Goal: Task Accomplishment & Management: Manage account settings

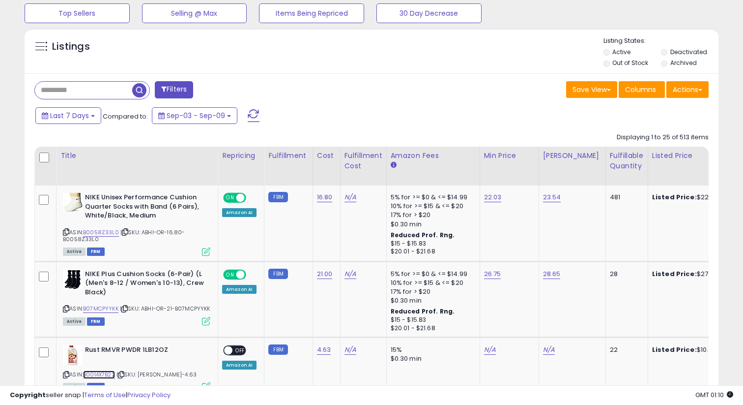
scroll to position [480, 0]
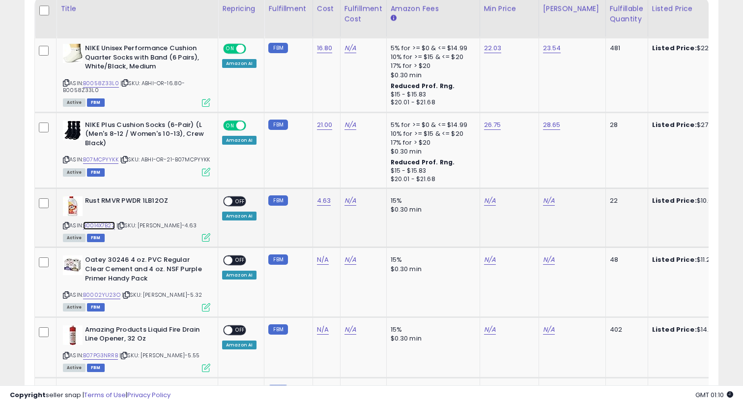
click at [109, 226] on link "B0014X7B22" at bounding box center [99, 225] width 32 height 8
click at [488, 199] on link "N/A" at bounding box center [490, 201] width 12 height 10
type input "****"
click at [521, 179] on icon "submit" at bounding box center [519, 176] width 6 height 6
click at [544, 203] on link "N/A" at bounding box center [549, 201] width 12 height 10
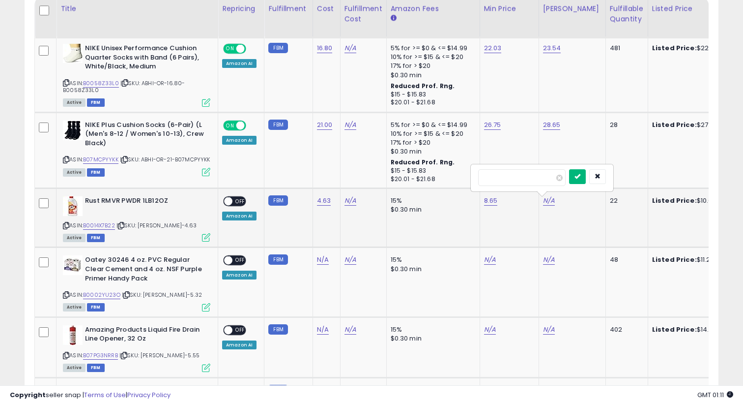
type input "*****"
click at [584, 180] on button "submit" at bounding box center [577, 176] width 17 height 15
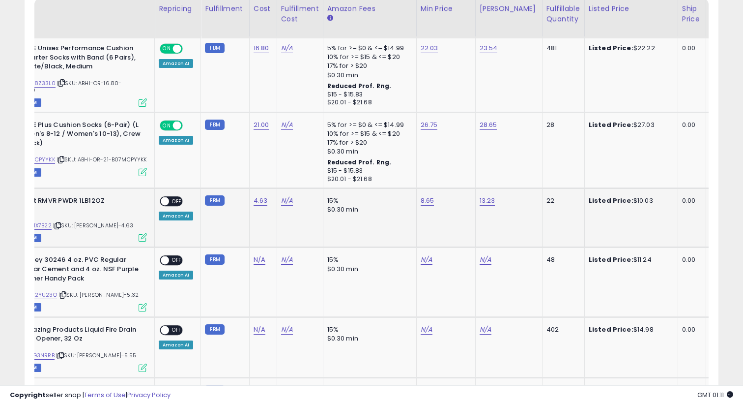
scroll to position [0, 56]
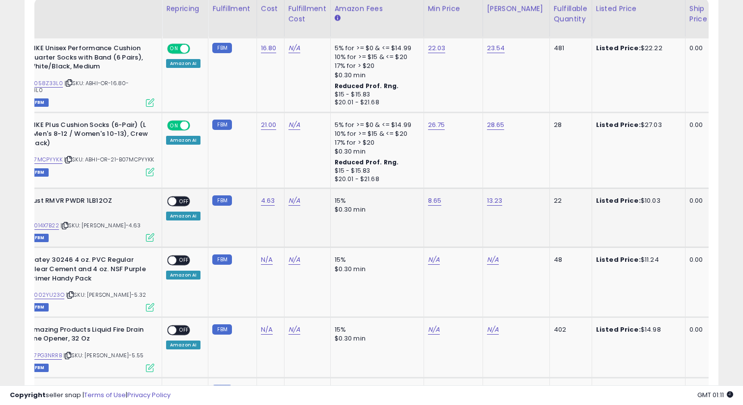
click at [177, 218] on div "Amazon AI" at bounding box center [183, 215] width 34 height 9
click at [198, 224] on td "ON OFF Amazon AI" at bounding box center [185, 217] width 46 height 59
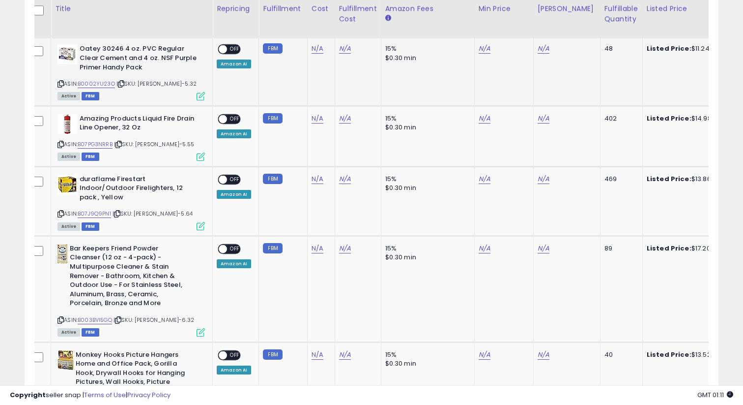
scroll to position [0, 3]
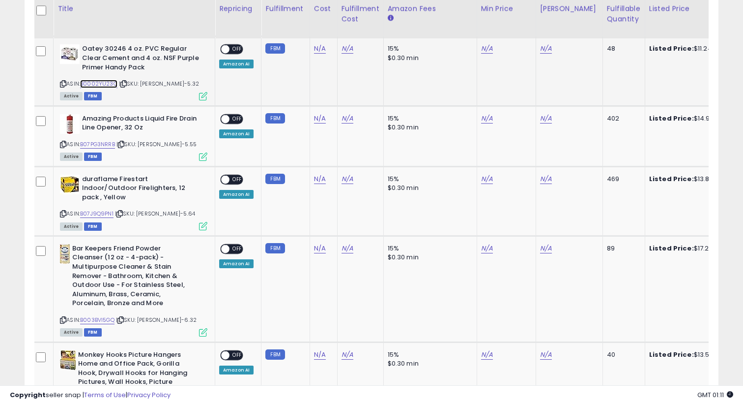
click at [100, 86] on link "B0002YU23O" at bounding box center [98, 84] width 37 height 8
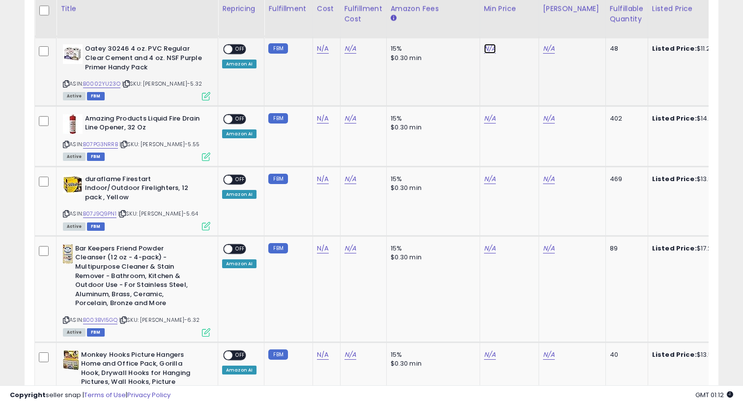
click at [491, 52] on link "N/A" at bounding box center [490, 49] width 12 height 10
type input "****"
click at [543, 49] on link "N/A" at bounding box center [549, 49] width 12 height 10
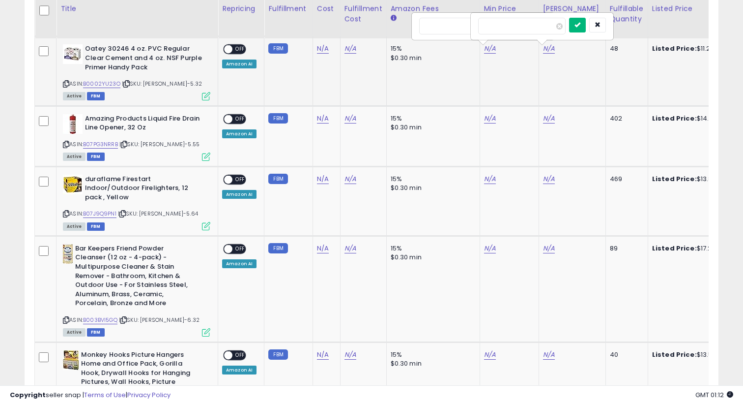
type input "*****"
click at [586, 25] on button "submit" at bounding box center [577, 25] width 17 height 15
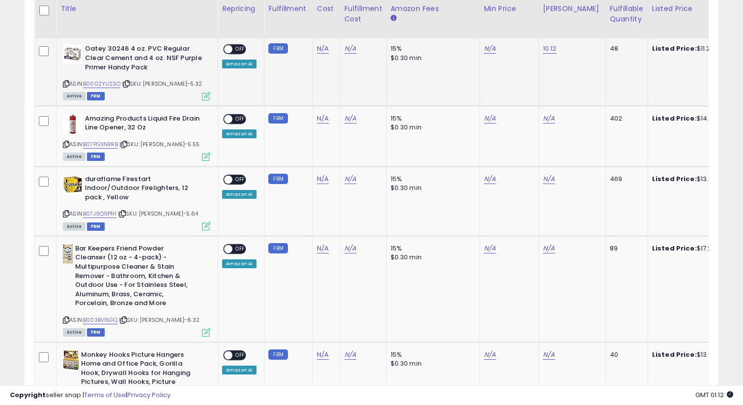
click at [495, 52] on div "N/A" at bounding box center [507, 48] width 47 height 9
click at [486, 52] on link "N/A" at bounding box center [490, 49] width 12 height 10
type input "****"
click at [520, 24] on button "submit" at bounding box center [518, 25] width 17 height 15
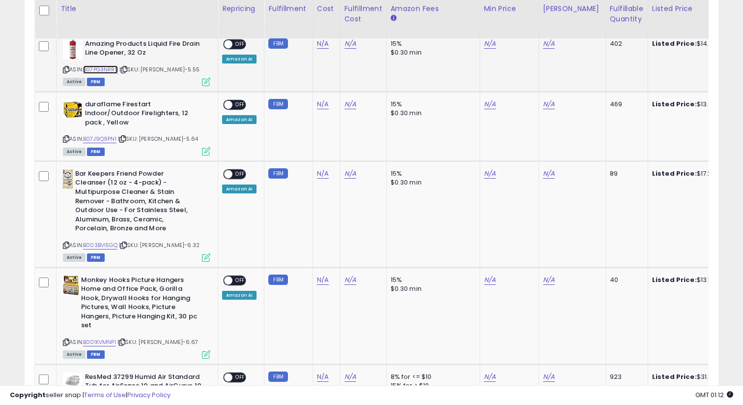
click at [112, 71] on link "B07PG3NRRB" at bounding box center [100, 69] width 35 height 8
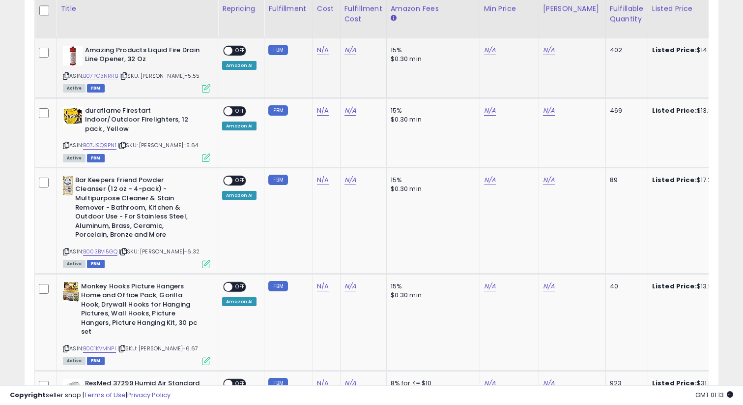
click at [485, 56] on td "N/A" at bounding box center [509, 67] width 59 height 60
click at [488, 52] on link "N/A" at bounding box center [490, 50] width 12 height 10
type input "*****"
click at [539, 50] on td "N/A" at bounding box center [572, 67] width 67 height 60
click at [527, 29] on button "submit" at bounding box center [518, 26] width 17 height 15
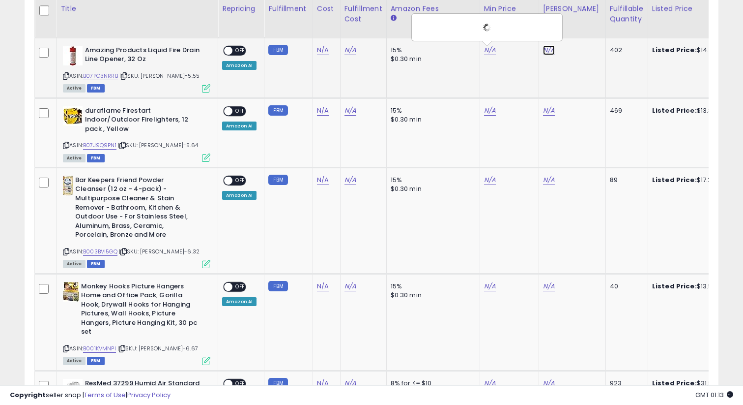
click at [544, 50] on link "N/A" at bounding box center [549, 50] width 12 height 10
click at [543, 55] on link "N/A" at bounding box center [549, 50] width 12 height 10
type input "*****"
click at [586, 30] on button "submit" at bounding box center [577, 26] width 17 height 15
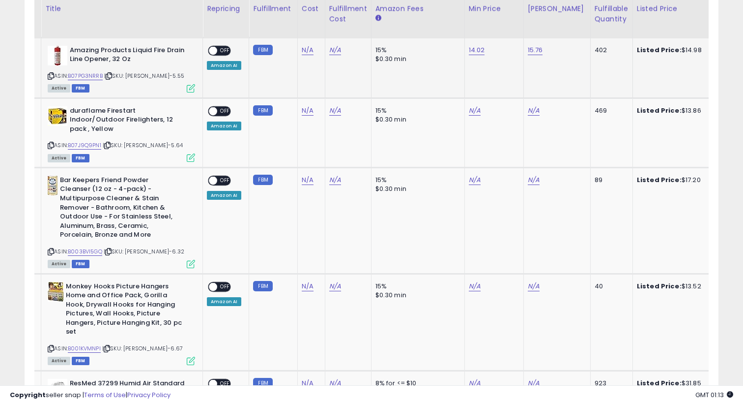
click at [213, 53] on span at bounding box center [213, 50] width 8 height 8
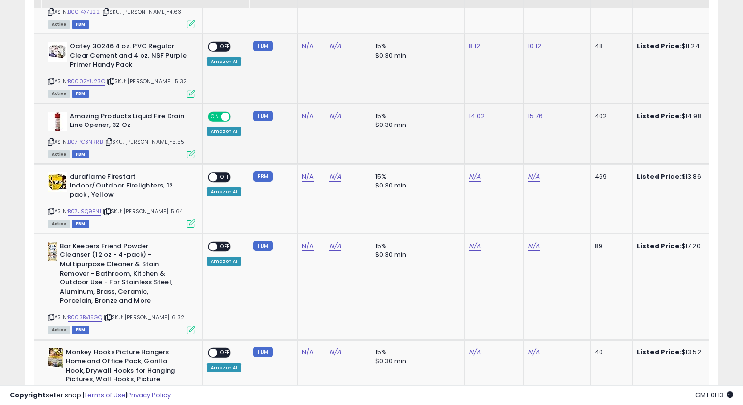
scroll to position [618, 0]
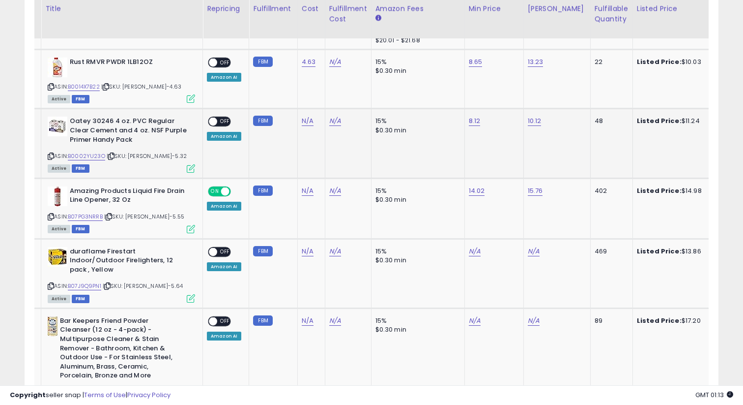
click at [222, 128] on div "ON OFF Amazon AI" at bounding box center [224, 128] width 34 height 24
click at [222, 127] on div "ON OFF" at bounding box center [219, 121] width 23 height 10
click at [219, 63] on span "OFF" at bounding box center [225, 62] width 16 height 8
click at [215, 122] on span at bounding box center [213, 121] width 8 height 8
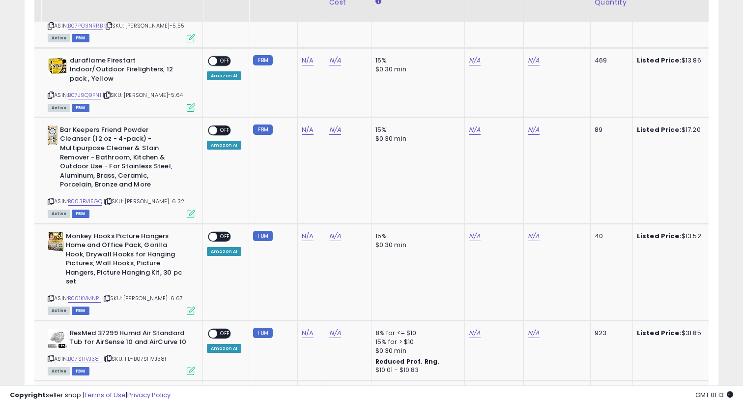
scroll to position [811, 0]
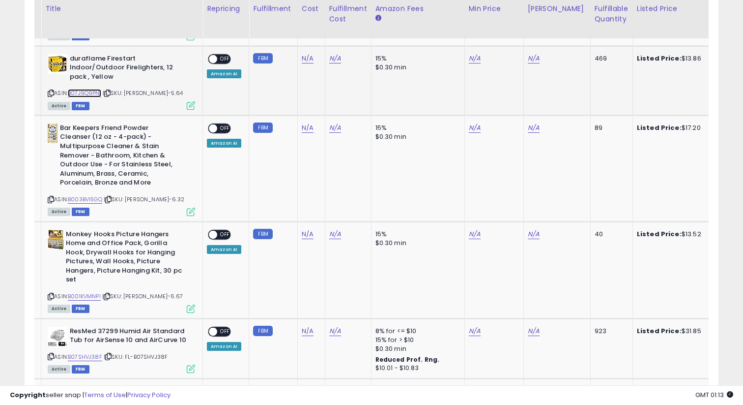
click at [100, 89] on link "B07J9Q9PN1" at bounding box center [84, 93] width 33 height 8
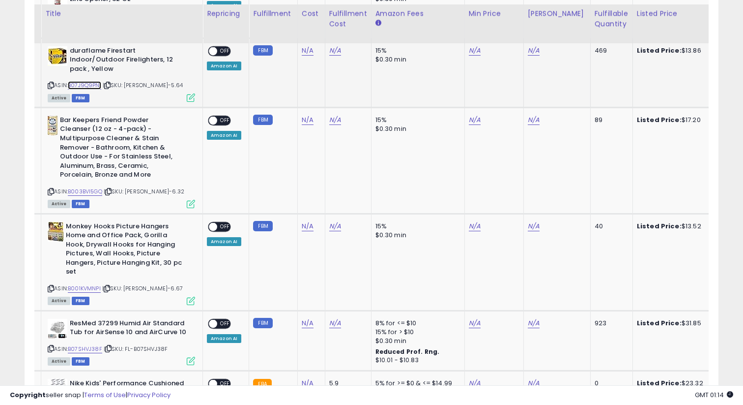
scroll to position [817, 0]
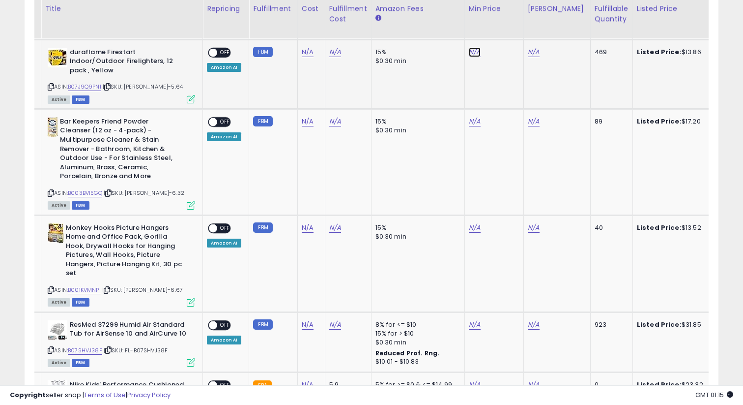
click at [476, 51] on link "N/A" at bounding box center [475, 52] width 12 height 10
type input "*****"
click at [506, 27] on button "submit" at bounding box center [503, 28] width 17 height 15
click at [530, 52] on link "N/A" at bounding box center [534, 52] width 12 height 10
type input "*****"
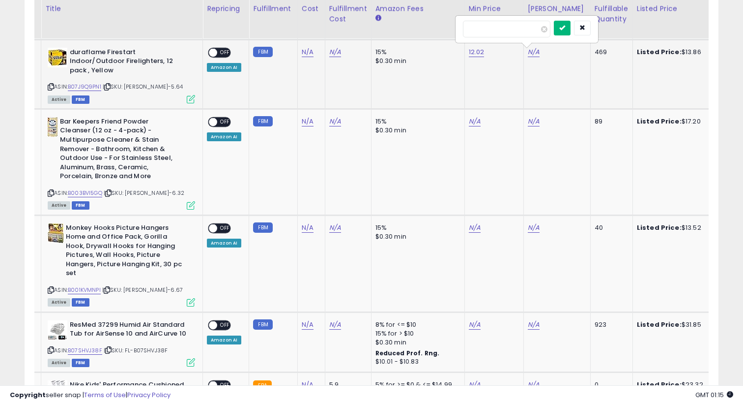
click at [566, 30] on button "submit" at bounding box center [562, 28] width 17 height 15
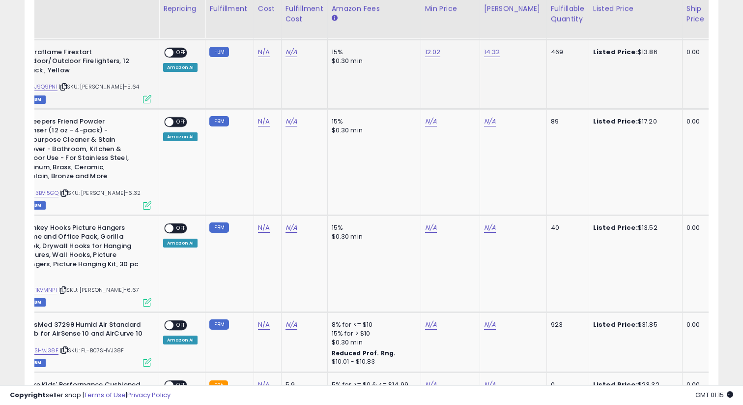
scroll to position [0, 64]
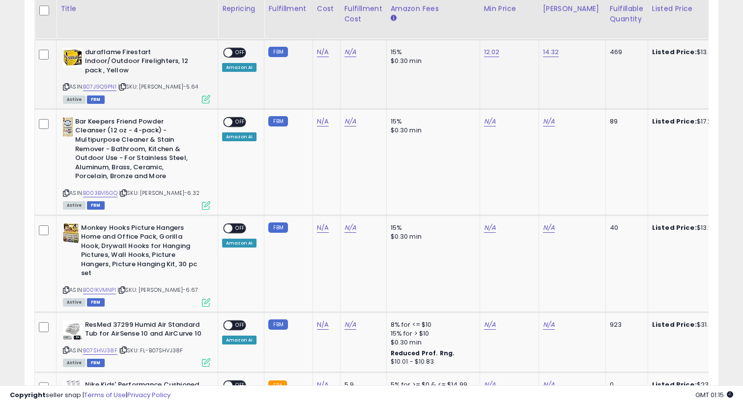
click at [234, 53] on span "OFF" at bounding box center [240, 52] width 16 height 8
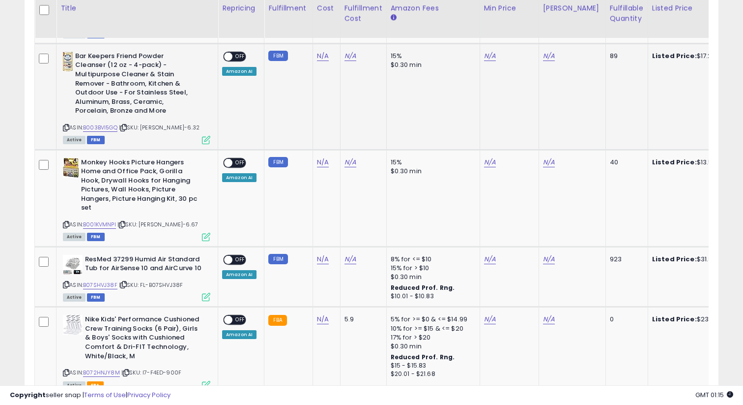
scroll to position [879, 0]
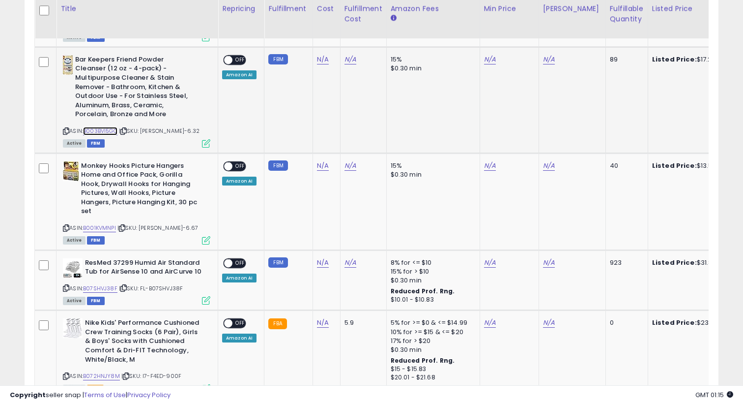
click at [113, 127] on link "B003BVI5GQ" at bounding box center [100, 131] width 34 height 8
click at [486, 58] on td "N/A" at bounding box center [509, 100] width 59 height 106
click at [486, 55] on link "N/A" at bounding box center [490, 60] width 12 height 10
type input "*****"
click at [521, 26] on icon "submit" at bounding box center [519, 26] width 6 height 6
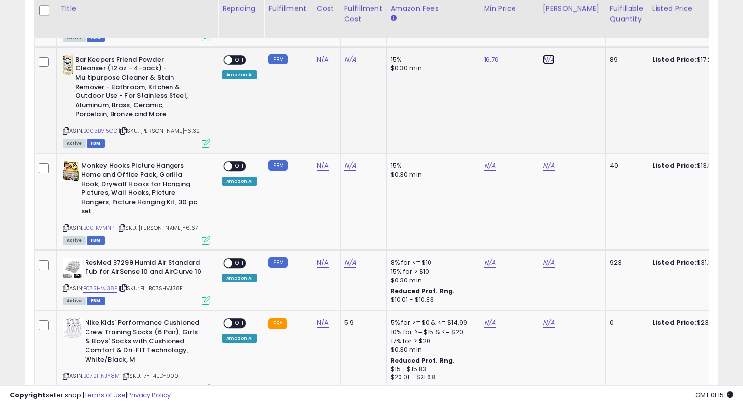
click at [543, 55] on link "N/A" at bounding box center [549, 60] width 12 height 10
type input "*****"
click at [580, 29] on button "submit" at bounding box center [577, 26] width 17 height 15
click at [231, 55] on div "ON OFF" at bounding box center [234, 60] width 23 height 10
click at [234, 56] on span "OFF" at bounding box center [240, 60] width 16 height 8
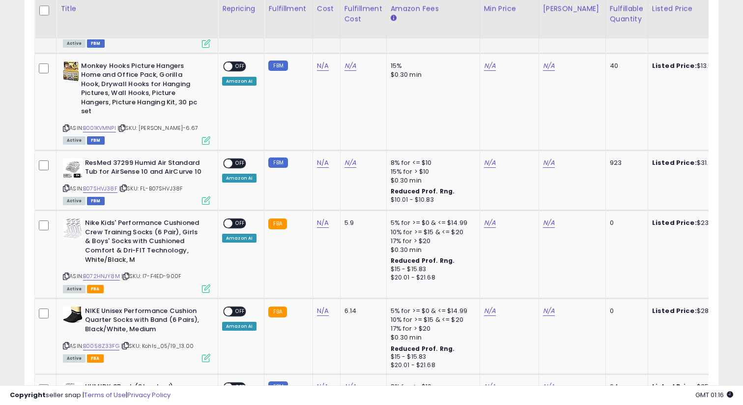
scroll to position [982, 0]
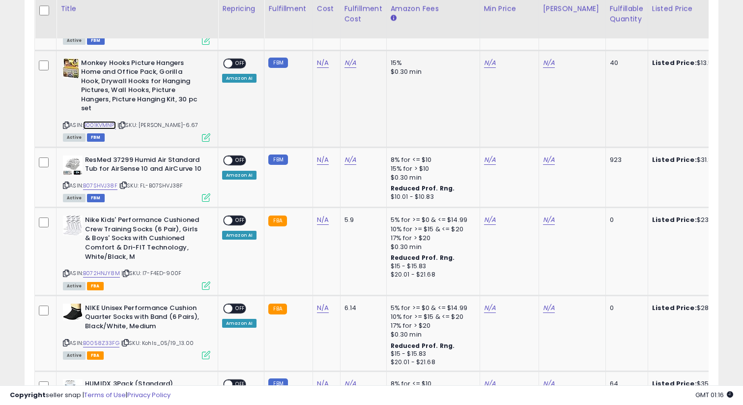
click at [111, 121] on link "B001KVMNPI" at bounding box center [99, 125] width 33 height 8
click at [485, 58] on link "N/A" at bounding box center [490, 63] width 12 height 10
type input "*****"
click at [522, 31] on button "submit" at bounding box center [518, 30] width 17 height 15
click at [551, 59] on link "N/A" at bounding box center [549, 63] width 12 height 10
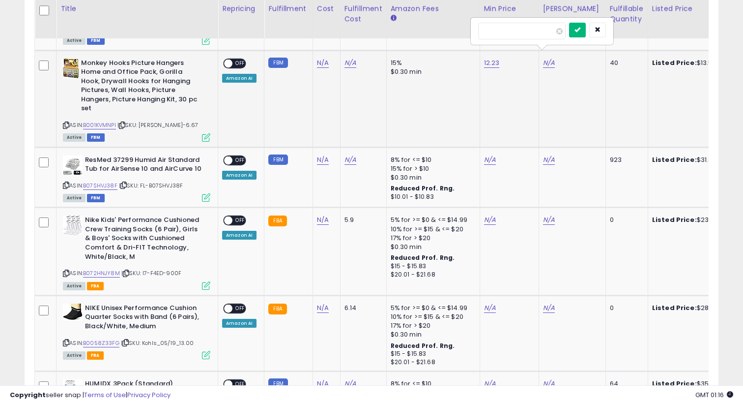
type input "*****"
click at [580, 27] on icon "submit" at bounding box center [578, 30] width 6 height 6
click at [237, 59] on span "OFF" at bounding box center [240, 63] width 16 height 8
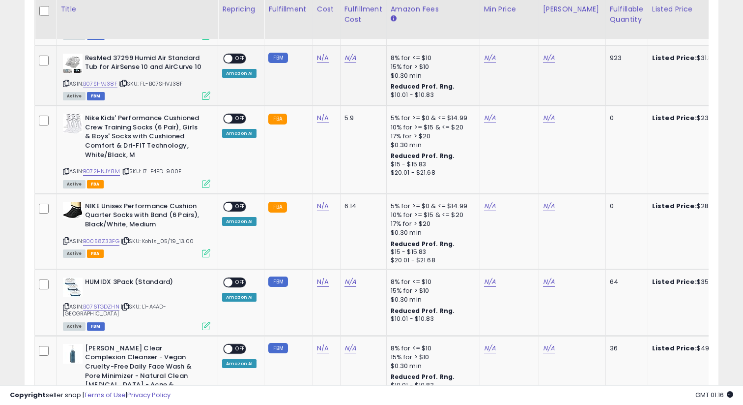
scroll to position [1084, 0]
click at [106, 79] on link "B07SHVJ38F" at bounding box center [100, 83] width 34 height 8
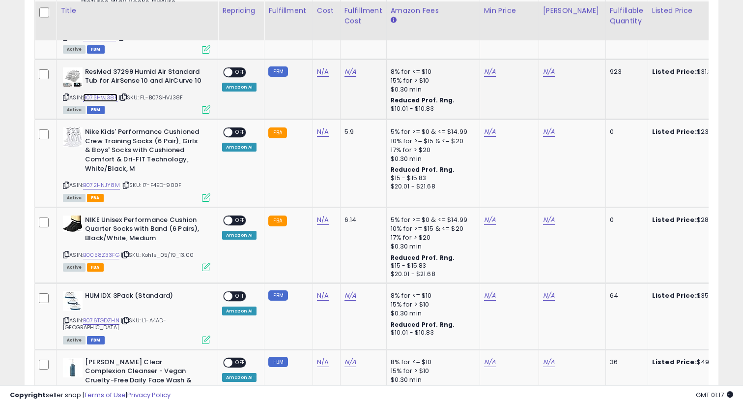
scroll to position [1068, 0]
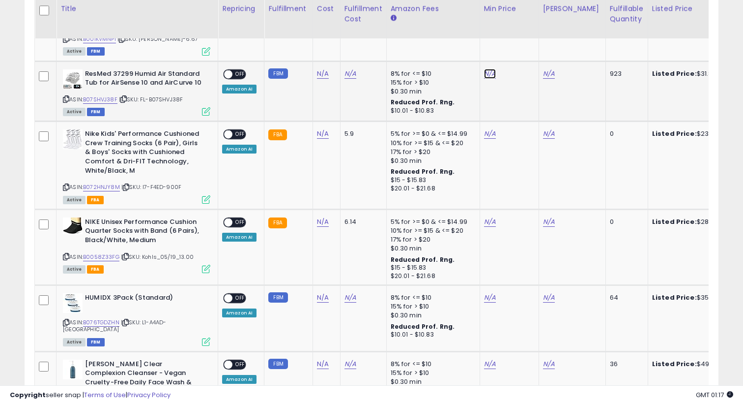
click at [492, 69] on link "N/A" at bounding box center [490, 74] width 12 height 10
type input "*****"
click at [522, 27] on button "submit" at bounding box center [518, 31] width 17 height 15
click at [543, 69] on link "N/A" at bounding box center [549, 74] width 12 height 10
type input "*****"
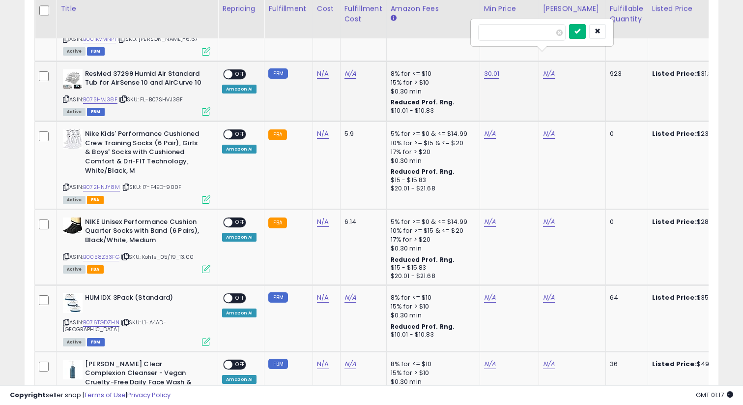
click at [586, 25] on button "submit" at bounding box center [577, 31] width 17 height 15
click at [232, 70] on span "OFF" at bounding box center [240, 74] width 16 height 8
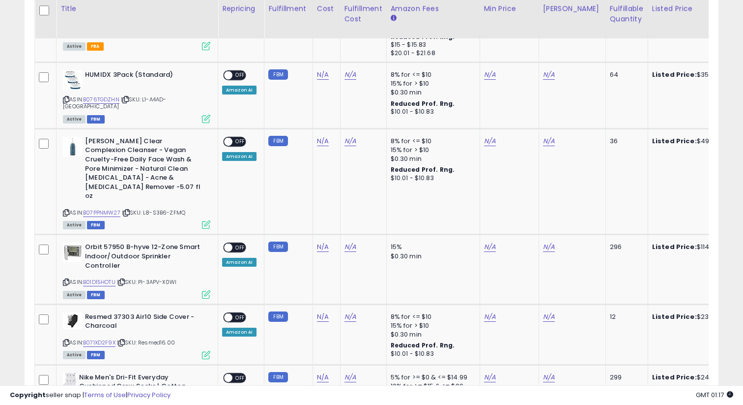
scroll to position [1302, 0]
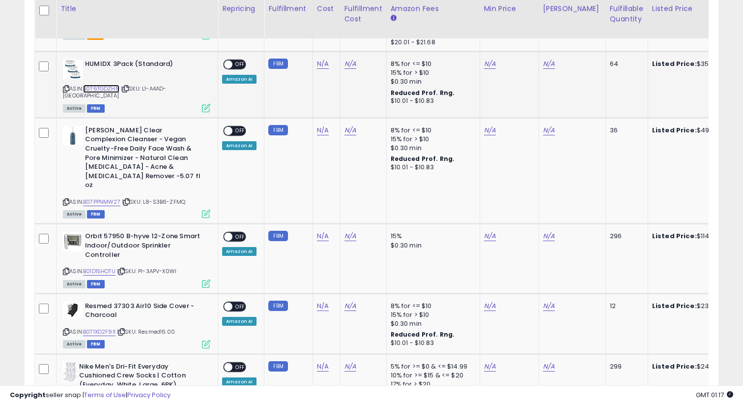
click at [114, 85] on link "B076TGDZHN" at bounding box center [101, 89] width 36 height 8
click at [492, 59] on link "N/A" at bounding box center [490, 64] width 12 height 10
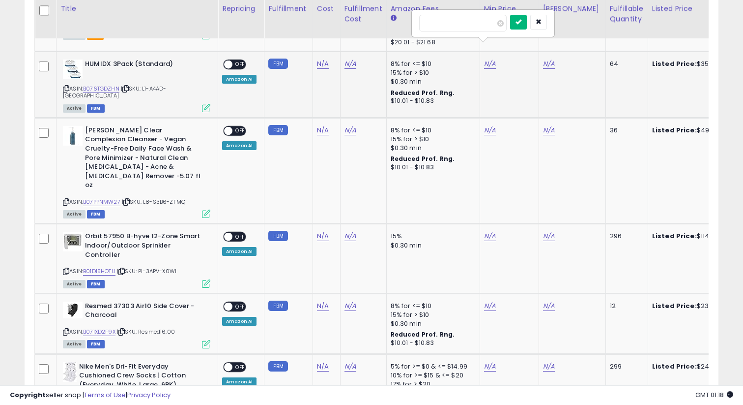
type input "*****"
click at [527, 21] on button "submit" at bounding box center [518, 22] width 17 height 15
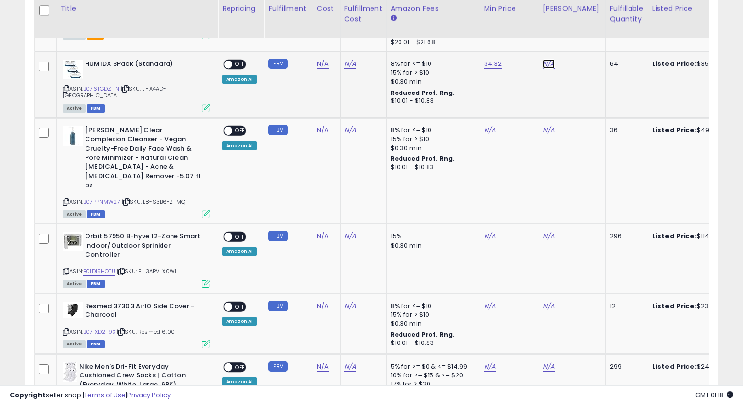
click at [543, 59] on link "N/A" at bounding box center [549, 64] width 12 height 10
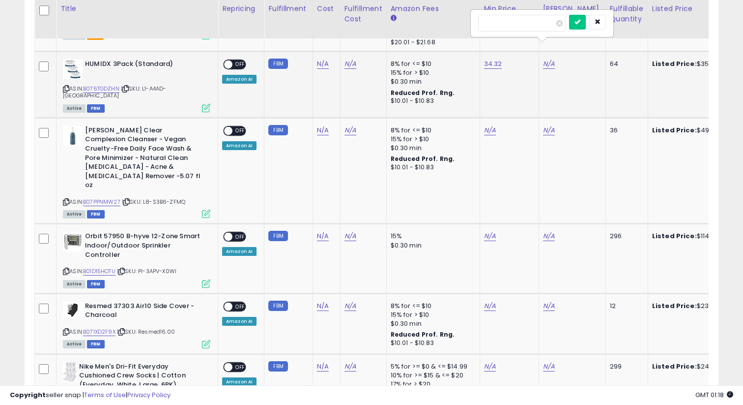
type input "*****"
click at [595, 18] on div at bounding box center [587, 23] width 37 height 17
click at [586, 18] on button "submit" at bounding box center [577, 22] width 17 height 15
click at [226, 60] on span at bounding box center [228, 64] width 8 height 8
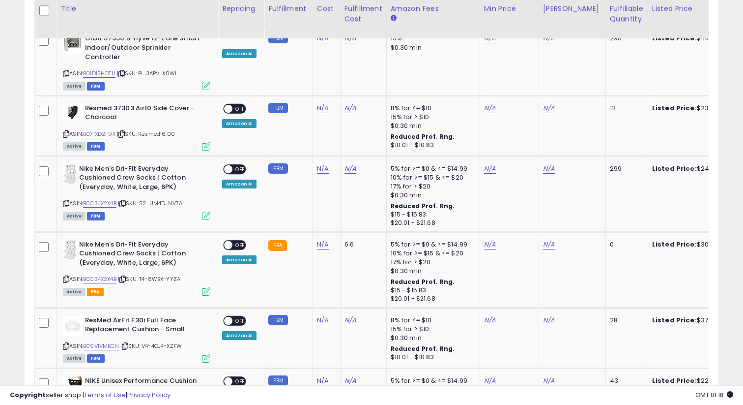
scroll to position [1500, 0]
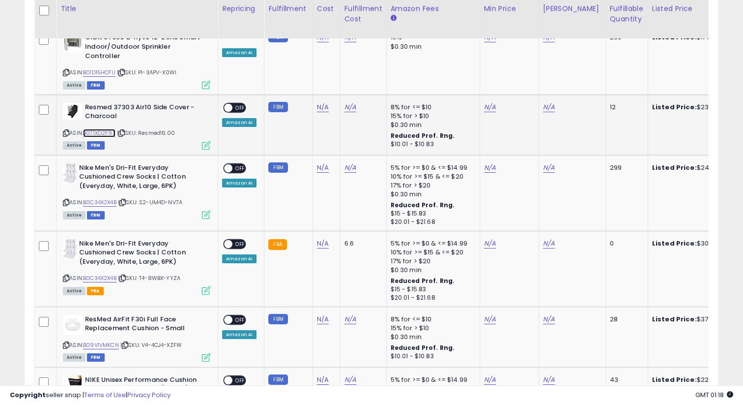
click at [114, 129] on link "B071XD2F9X" at bounding box center [99, 133] width 32 height 8
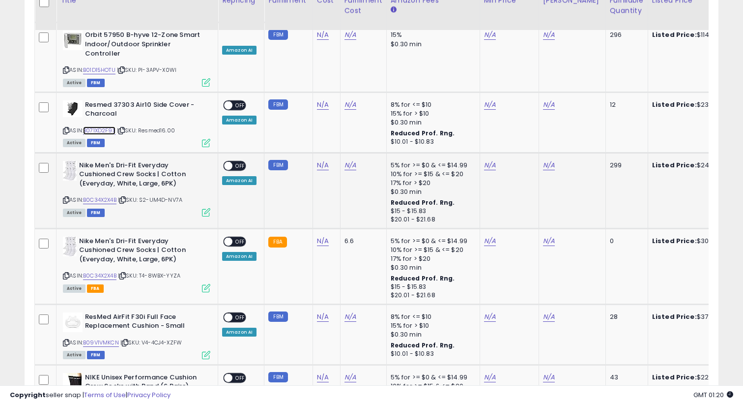
scroll to position [1509, 0]
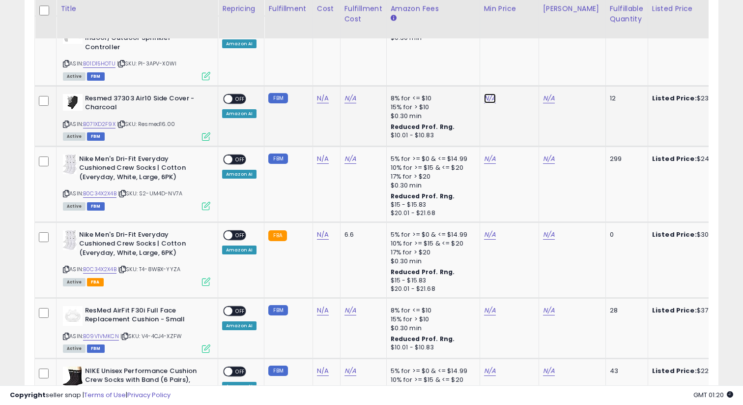
click at [489, 93] on link "N/A" at bounding box center [490, 98] width 12 height 10
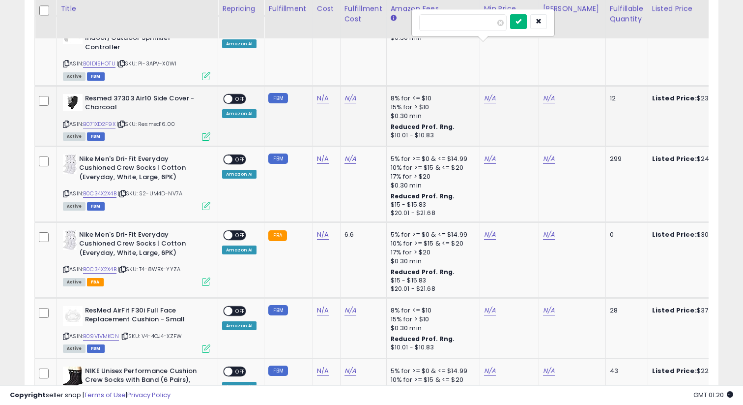
type input "*****"
click at [522, 26] on button "submit" at bounding box center [518, 21] width 17 height 15
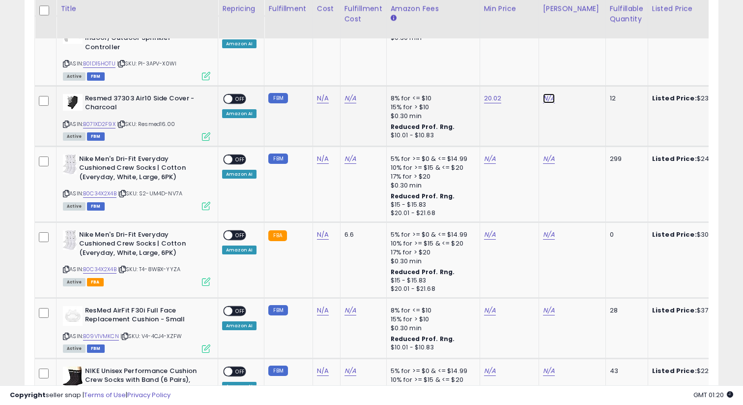
click at [550, 93] on link "N/A" at bounding box center [549, 98] width 12 height 10
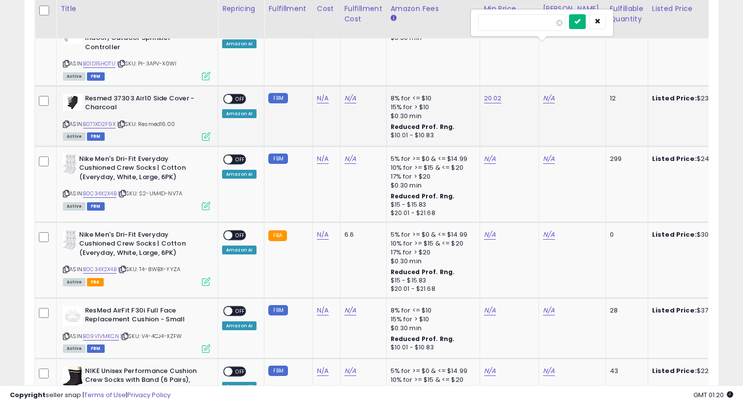
type input "*****"
click at [580, 20] on icon "submit" at bounding box center [578, 21] width 6 height 6
click at [234, 94] on span "OFF" at bounding box center [240, 98] width 16 height 8
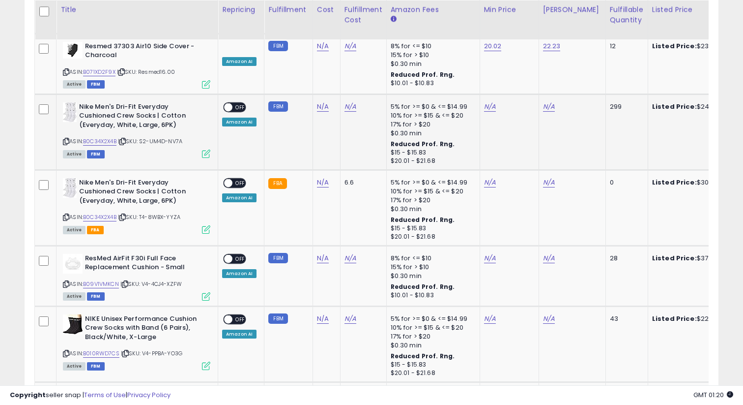
scroll to position [1564, 0]
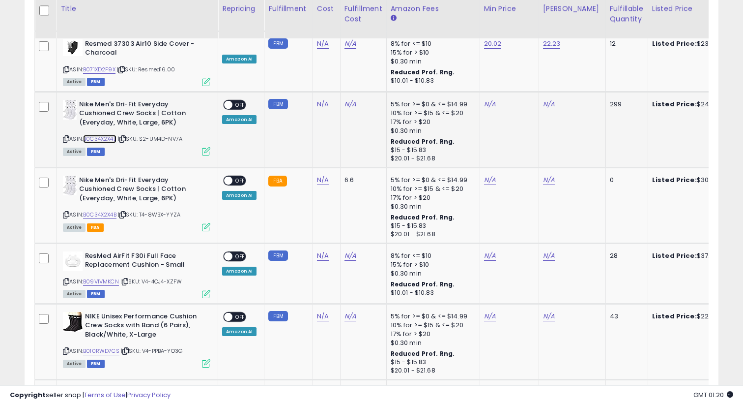
click at [103, 135] on link "B0C34X2X4B" at bounding box center [99, 139] width 33 height 8
click at [493, 91] on td "N/A" at bounding box center [509, 129] width 59 height 76
click at [490, 99] on link "N/A" at bounding box center [490, 104] width 12 height 10
type input "*****"
click at [521, 25] on icon "submit" at bounding box center [519, 27] width 6 height 6
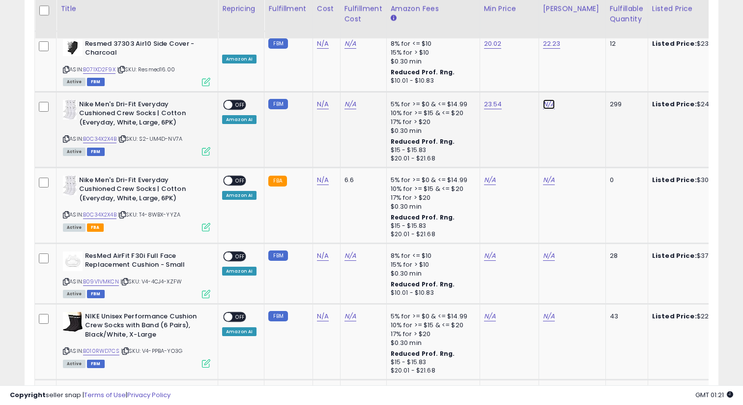
click at [544, 99] on link "N/A" at bounding box center [549, 104] width 12 height 10
type input "*****"
click at [586, 28] on button "submit" at bounding box center [577, 27] width 17 height 15
click at [228, 100] on span at bounding box center [228, 104] width 8 height 8
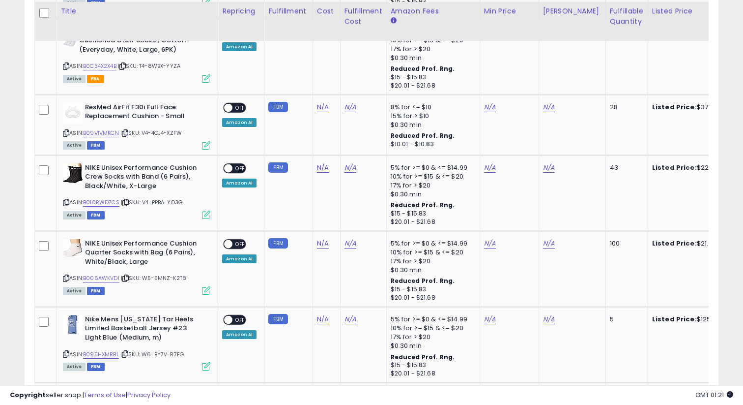
scroll to position [1714, 0]
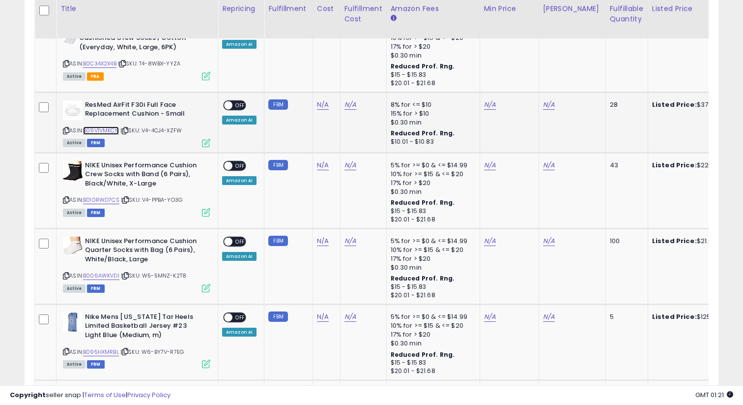
click at [116, 126] on link "B09V1VMKCN" at bounding box center [101, 130] width 36 height 8
click at [549, 100] on link "N/A" at bounding box center [549, 105] width 12 height 10
type input "*****"
click at [580, 29] on icon "submit" at bounding box center [578, 28] width 6 height 6
click at [554, 100] on link "35.43" at bounding box center [552, 105] width 18 height 10
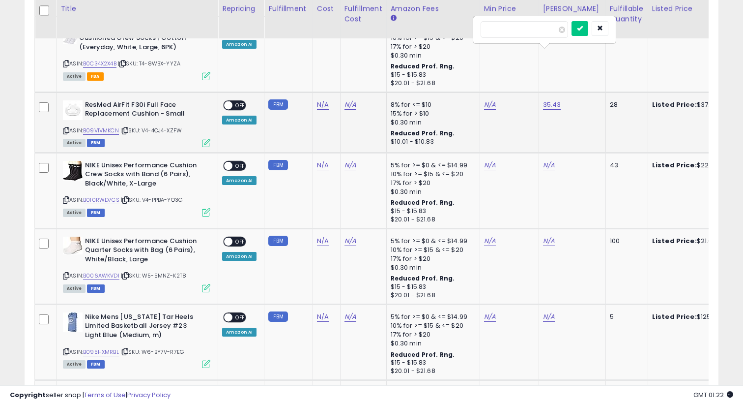
click at [519, 33] on input "*****" at bounding box center [524, 29] width 87 height 17
click at [603, 30] on icon "button" at bounding box center [600, 28] width 6 height 6
click at [490, 100] on link "N/A" at bounding box center [490, 105] width 12 height 10
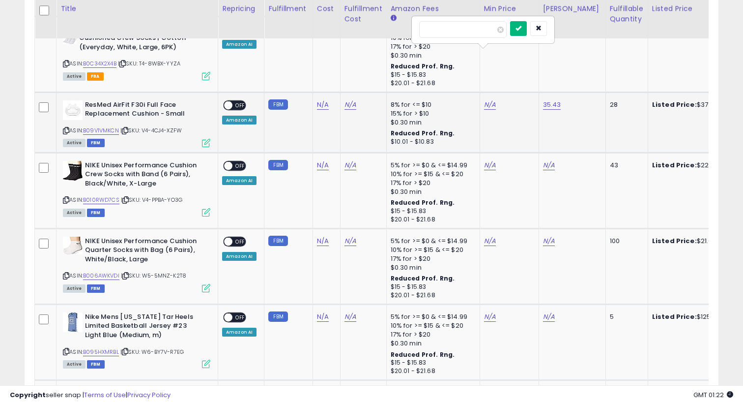
type input "*****"
click at [527, 29] on button "submit" at bounding box center [518, 28] width 17 height 15
click at [550, 100] on link "35.43" at bounding box center [552, 105] width 18 height 10
click at [549, 100] on link "35.43" at bounding box center [552, 105] width 18 height 10
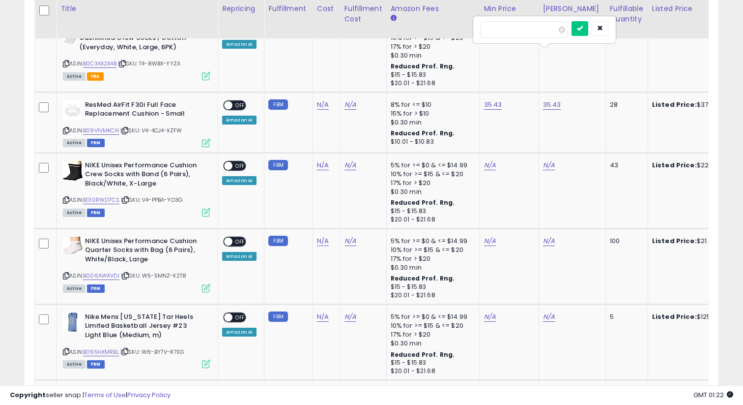
click at [536, 36] on input "*****" at bounding box center [524, 29] width 87 height 17
type input "*****"
click at [583, 25] on icon "submit" at bounding box center [580, 28] width 6 height 6
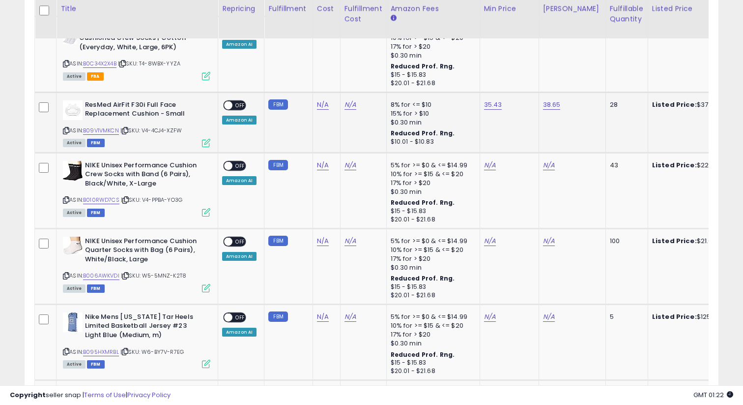
click at [242, 101] on span "OFF" at bounding box center [240, 105] width 16 height 8
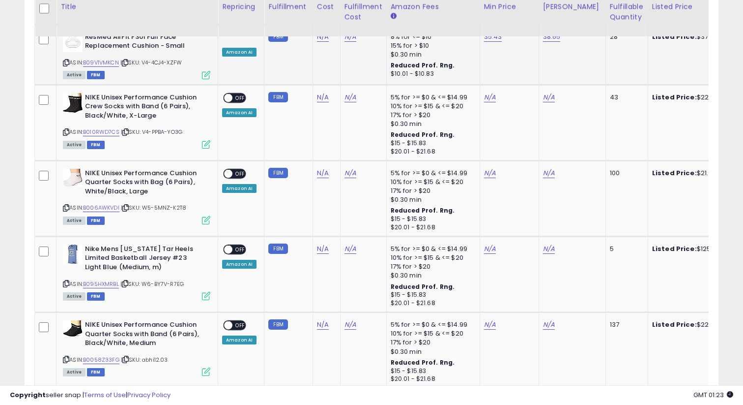
scroll to position [1784, 0]
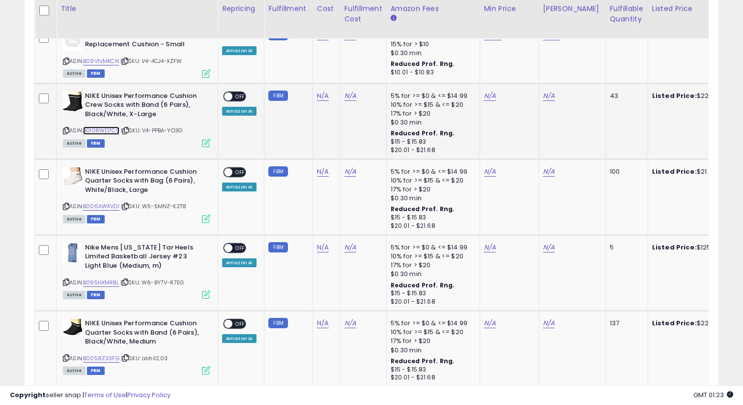
click at [111, 126] on link "B010RWD7CS" at bounding box center [101, 130] width 36 height 8
click at [492, 91] on link "N/A" at bounding box center [490, 96] width 12 height 10
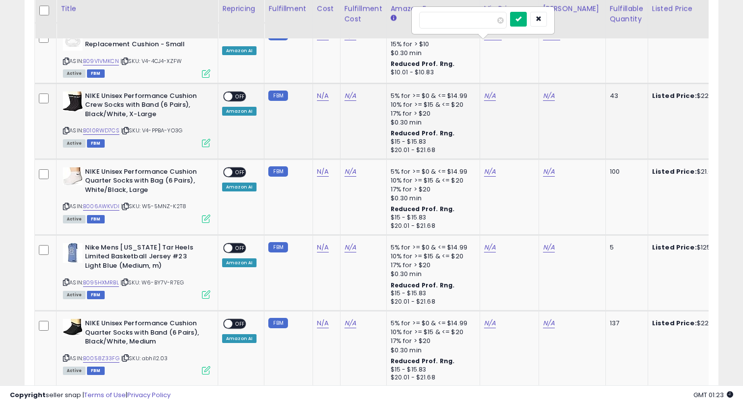
type input "*****"
click at [521, 22] on icon "submit" at bounding box center [519, 19] width 6 height 6
click at [546, 91] on link "N/A" at bounding box center [549, 96] width 12 height 10
type input "*****"
click at [582, 23] on button "submit" at bounding box center [577, 19] width 17 height 15
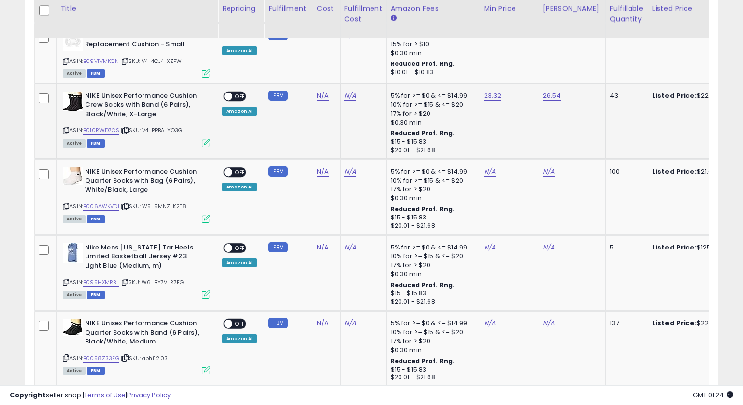
click at [238, 92] on span "OFF" at bounding box center [240, 96] width 16 height 8
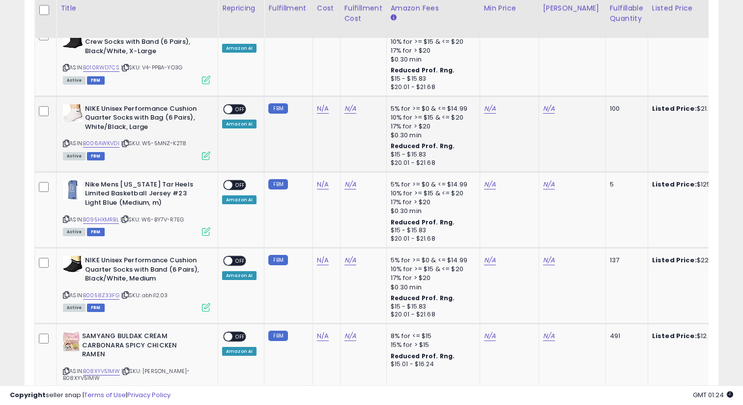
scroll to position [1853, 0]
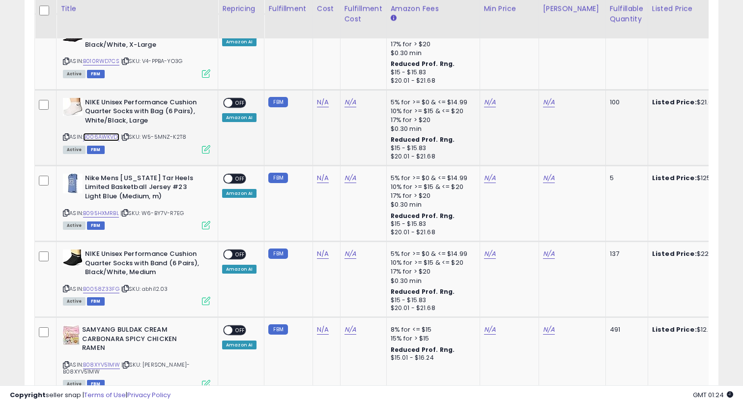
click at [113, 133] on link "B006AWKVDI" at bounding box center [101, 137] width 36 height 8
click at [488, 97] on link "N/A" at bounding box center [490, 102] width 12 height 10
type input "*****"
click at [521, 26] on icon "submit" at bounding box center [519, 25] width 6 height 6
click at [556, 98] on div "N/A" at bounding box center [570, 102] width 55 height 9
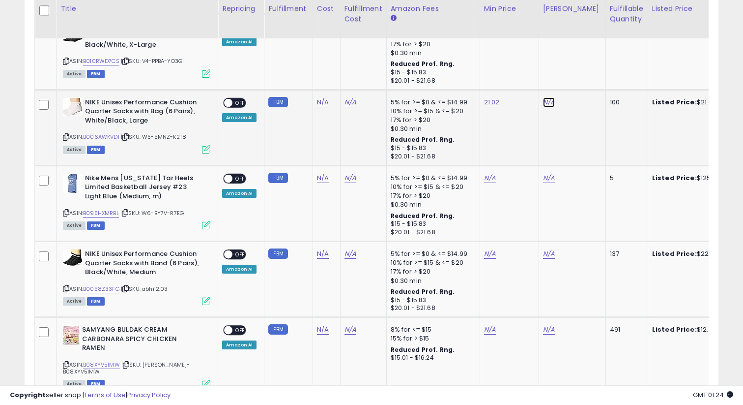
click at [548, 97] on link "N/A" at bounding box center [549, 102] width 12 height 10
type input "*****"
click at [580, 27] on icon "submit" at bounding box center [578, 25] width 6 height 6
click at [238, 98] on span "OFF" at bounding box center [240, 102] width 16 height 8
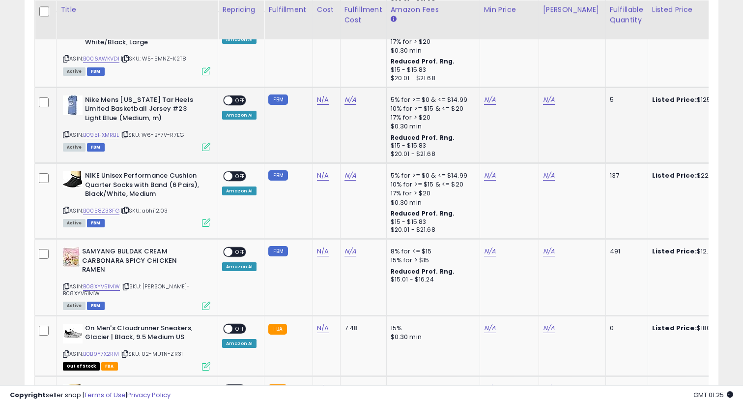
scroll to position [1933, 0]
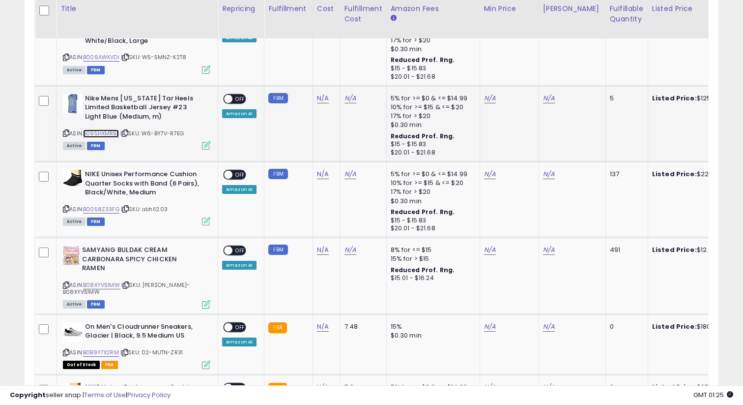
click at [99, 129] on link "B095HXMRBL" at bounding box center [101, 133] width 36 height 8
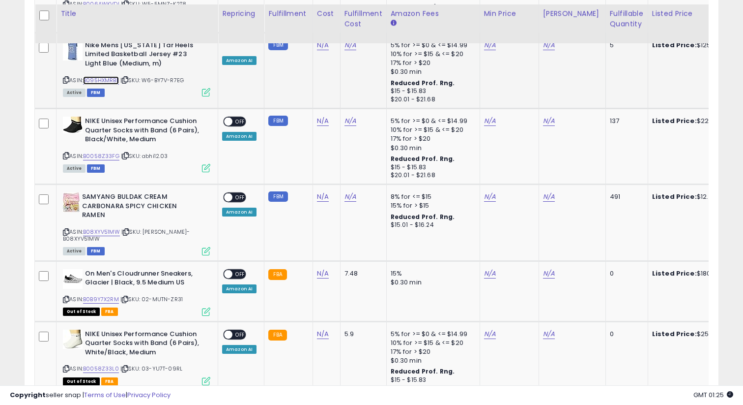
scroll to position [1997, 0]
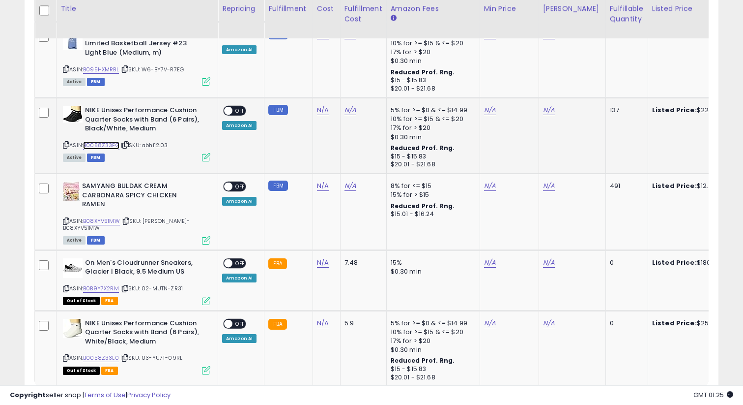
click at [110, 141] on link "B0058Z33FG" at bounding box center [101, 145] width 36 height 8
click at [491, 105] on link "N/A" at bounding box center [490, 110] width 12 height 10
type input "*****"
click at [527, 32] on button "submit" at bounding box center [518, 34] width 17 height 15
click at [546, 105] on link "N/A" at bounding box center [549, 110] width 12 height 10
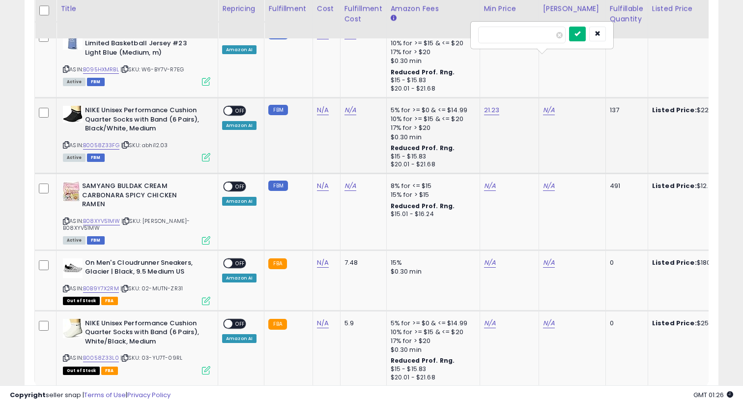
type input "*****"
click at [586, 34] on button "submit" at bounding box center [577, 34] width 17 height 15
click at [232, 107] on span at bounding box center [228, 111] width 8 height 8
click at [115, 217] on link "B08XYV51MW" at bounding box center [101, 221] width 37 height 8
click at [490, 181] on link "N/A" at bounding box center [490, 186] width 12 height 10
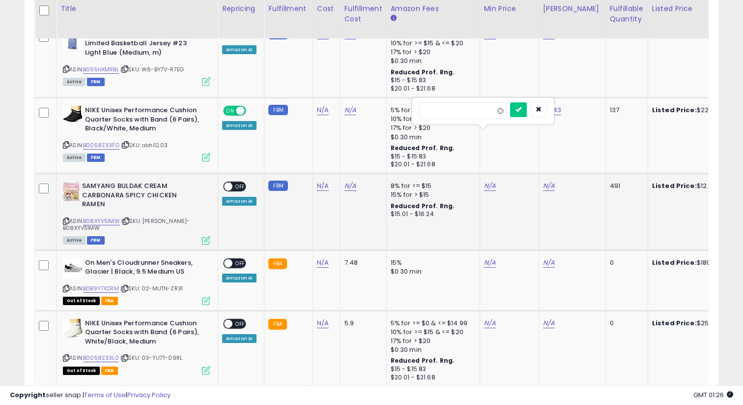
type input "*****"
click at [504, 110] on span at bounding box center [500, 111] width 6 height 6
type input "*****"
click at [521, 108] on icon "submit" at bounding box center [519, 109] width 6 height 6
click at [550, 181] on link "N/A" at bounding box center [549, 186] width 12 height 10
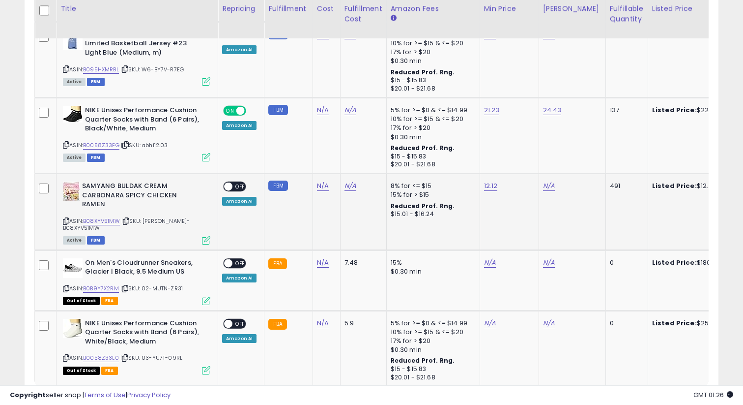
click at [543, 174] on td "N/A" at bounding box center [572, 212] width 67 height 77
click at [544, 181] on link "N/A" at bounding box center [549, 186] width 12 height 10
type input "*****"
click at [585, 114] on button "submit" at bounding box center [577, 109] width 17 height 15
click at [231, 182] on span at bounding box center [228, 186] width 8 height 8
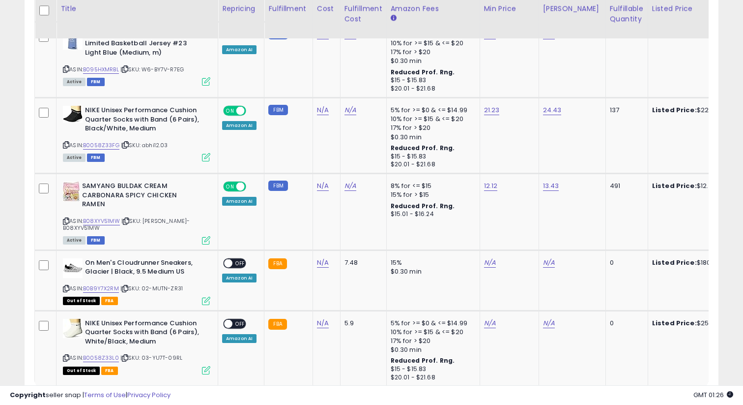
click at [615, 397] on link "2" at bounding box center [616, 405] width 17 height 17
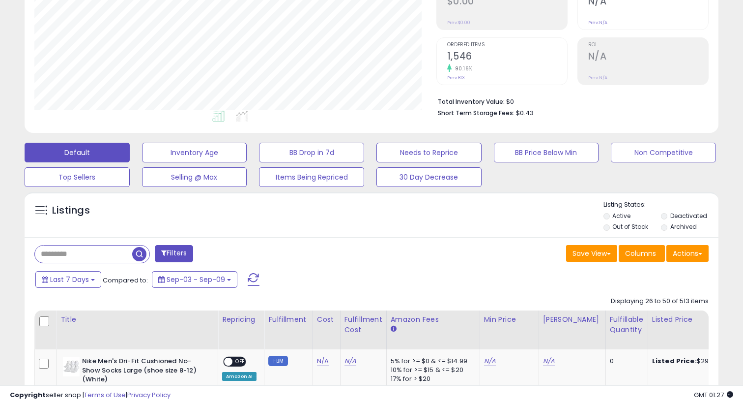
scroll to position [214, 0]
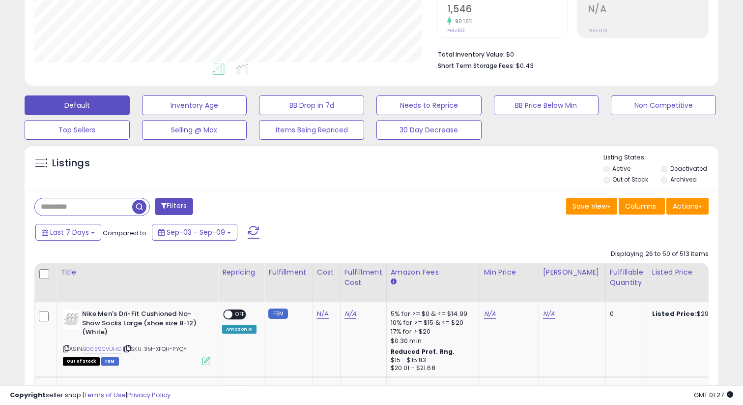
click at [180, 206] on button "Filters" at bounding box center [174, 206] width 38 height 17
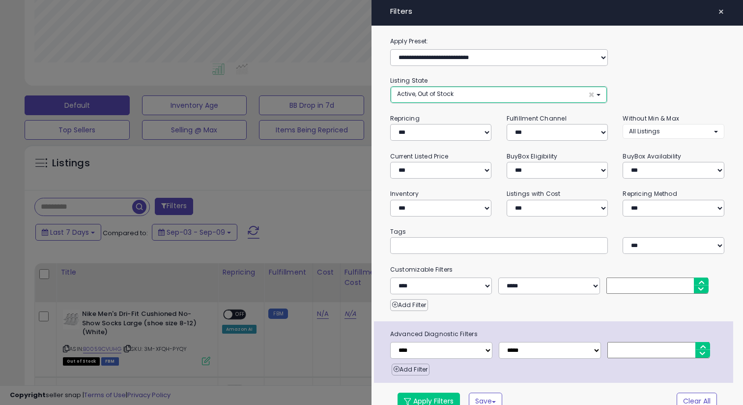
click at [464, 93] on button "Active, Out of Stock ×" at bounding box center [499, 95] width 216 height 16
select select "**********"
click at [440, 131] on link "Out of Stock" at bounding box center [430, 131] width 74 height 15
click at [363, 140] on div at bounding box center [371, 202] width 743 height 405
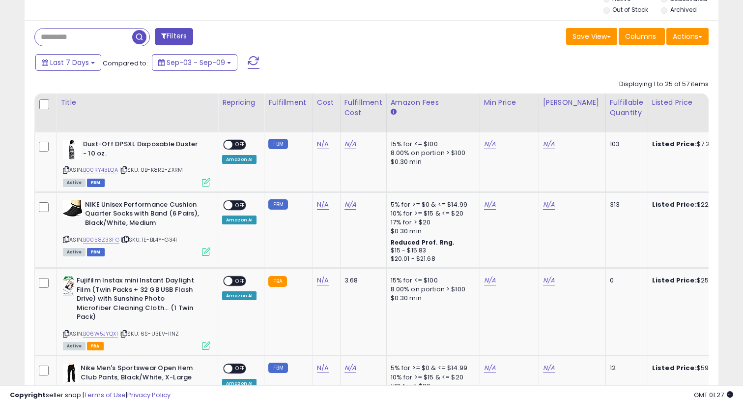
scroll to position [416, 0]
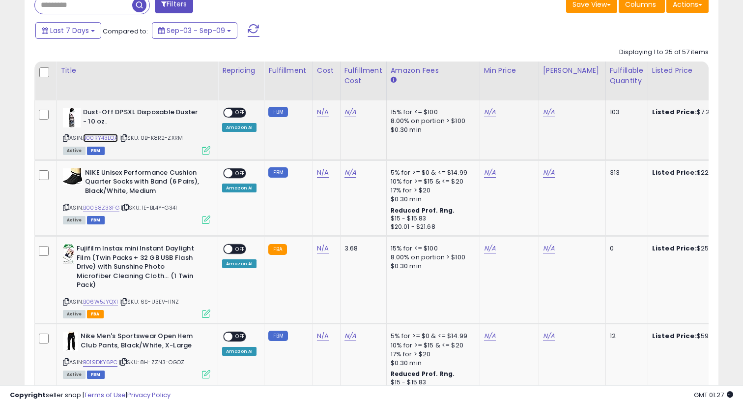
click at [110, 136] on link "B00RY43LQA" at bounding box center [100, 138] width 35 height 8
click at [488, 113] on link "N/A" at bounding box center [490, 112] width 12 height 10
type input "****"
click at [526, 86] on button "submit" at bounding box center [517, 87] width 17 height 15
click at [543, 114] on link "N/A" at bounding box center [549, 112] width 12 height 10
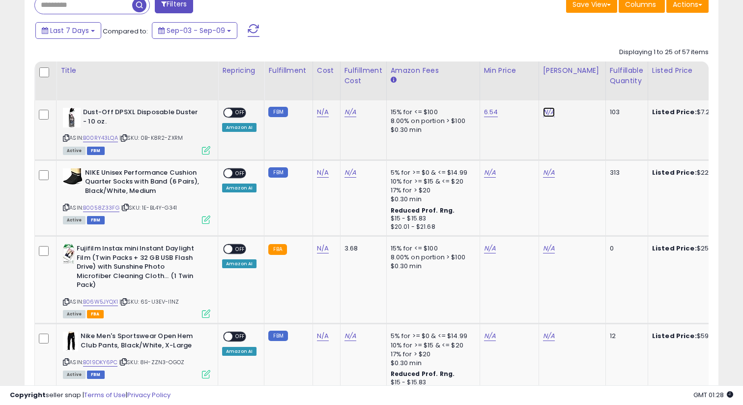
click at [550, 114] on link "N/A" at bounding box center [549, 112] width 12 height 10
type input "****"
click at [578, 91] on button "submit" at bounding box center [576, 87] width 17 height 15
click at [234, 112] on span "OFF" at bounding box center [240, 113] width 16 height 8
click at [109, 207] on link "B0058Z33FG" at bounding box center [101, 207] width 36 height 8
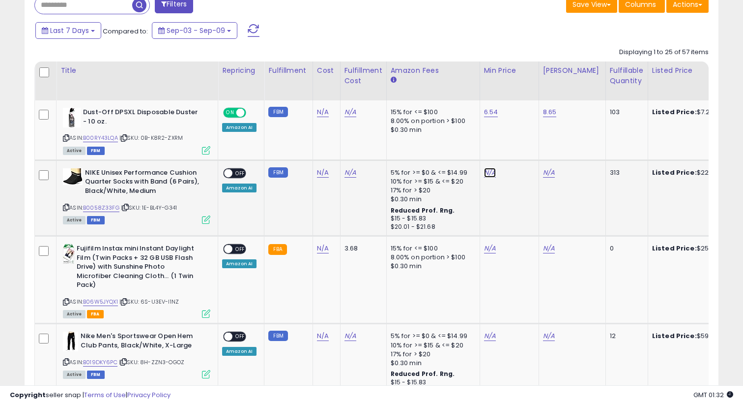
click at [485, 174] on link "N/A" at bounding box center [490, 173] width 12 height 10
type input "*****"
click at [516, 158] on div "*****" at bounding box center [482, 149] width 142 height 26
click at [520, 154] on button "submit" at bounding box center [517, 148] width 17 height 15
click at [550, 169] on link "N/A" at bounding box center [549, 173] width 12 height 10
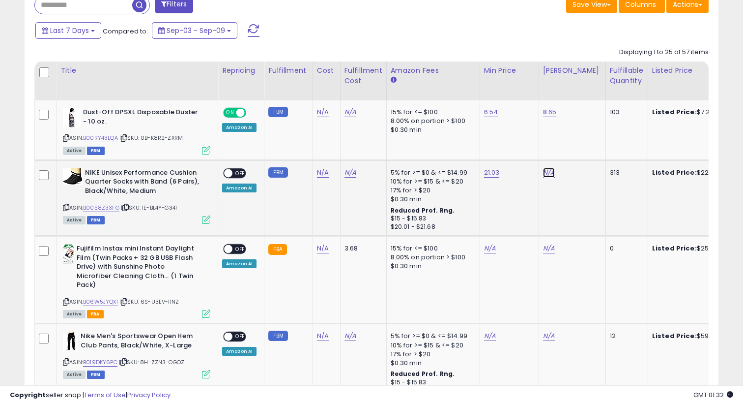
click at [544, 172] on link "N/A" at bounding box center [549, 173] width 12 height 10
type input "*****"
click at [578, 150] on button "submit" at bounding box center [576, 148] width 17 height 15
click at [238, 171] on span "OFF" at bounding box center [240, 173] width 16 height 8
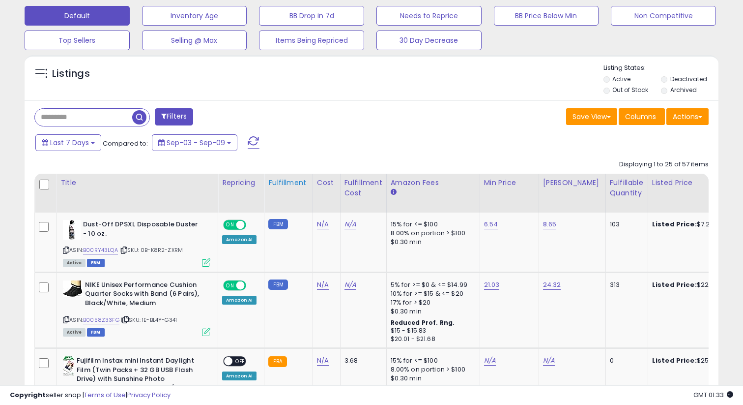
click at [288, 185] on div "Fulfillment" at bounding box center [288, 182] width 40 height 10
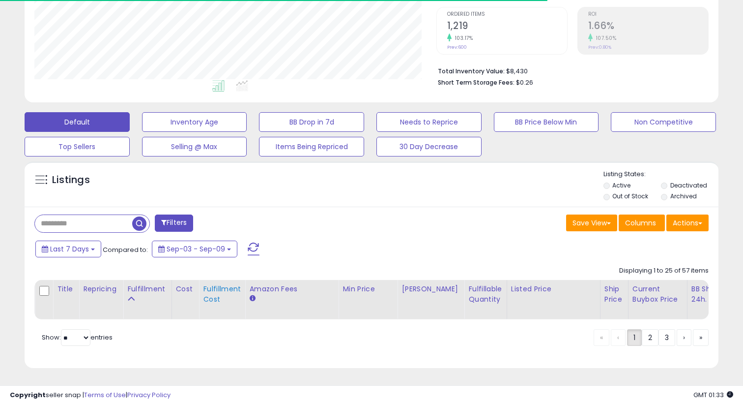
click at [220, 289] on div "Fulfillment Cost" at bounding box center [222, 294] width 38 height 21
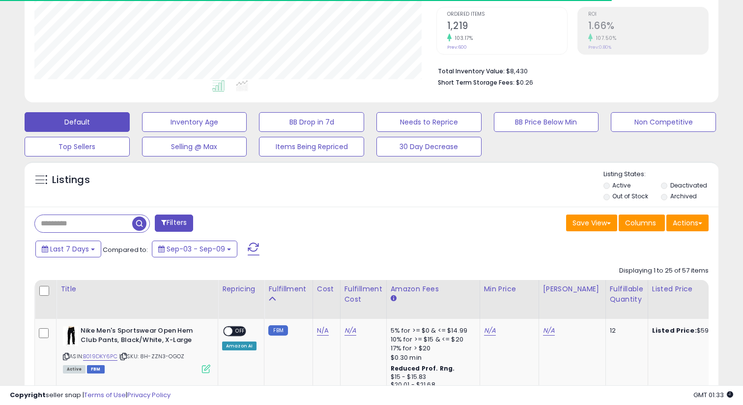
scroll to position [304, 0]
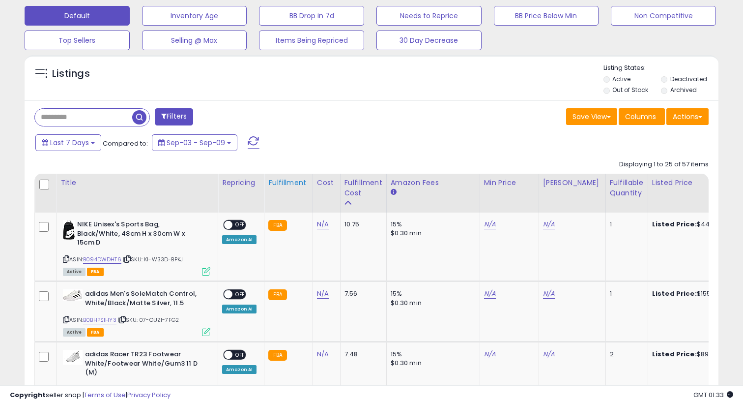
click at [278, 180] on div "Fulfillment" at bounding box center [288, 182] width 40 height 10
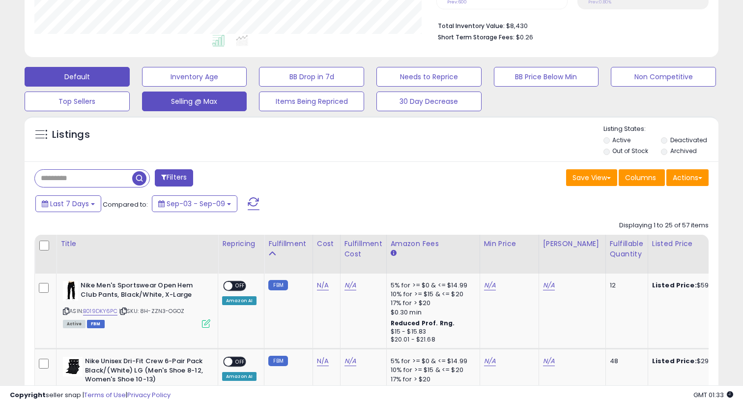
scroll to position [0, 0]
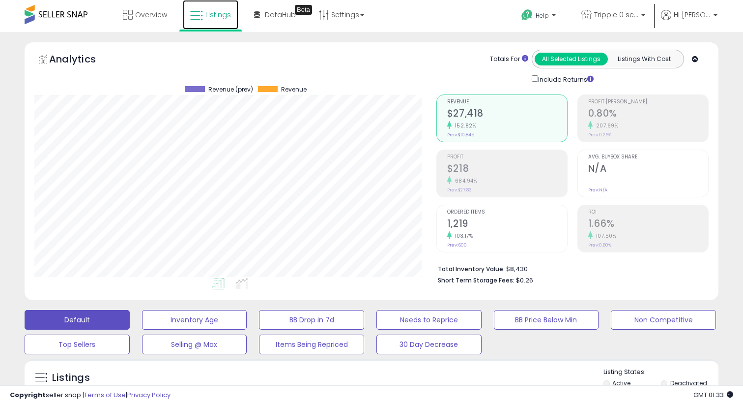
click at [212, 20] on link "Listings" at bounding box center [211, 14] width 56 height 29
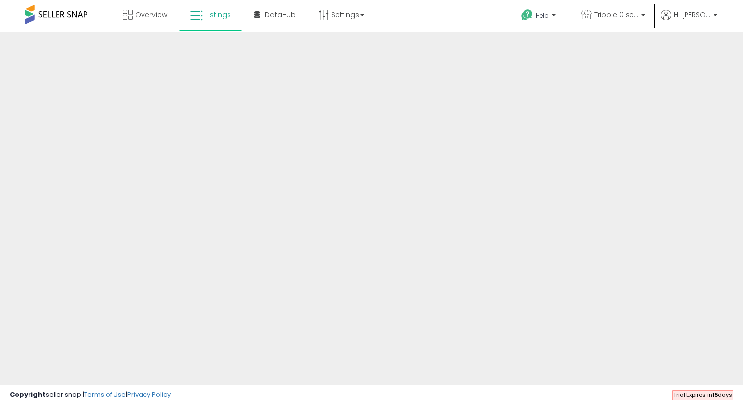
scroll to position [35, 0]
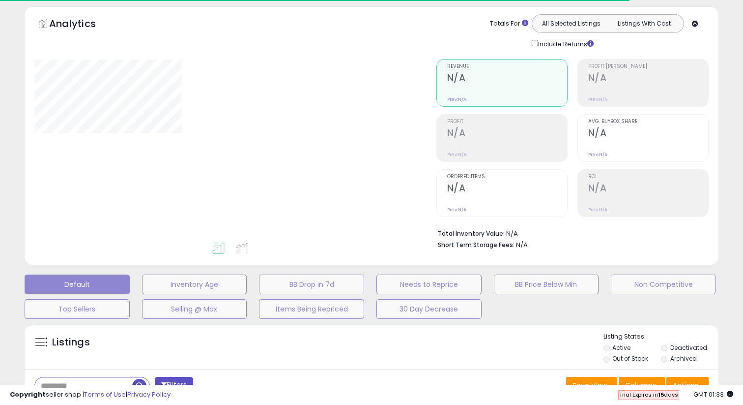
select select "*"
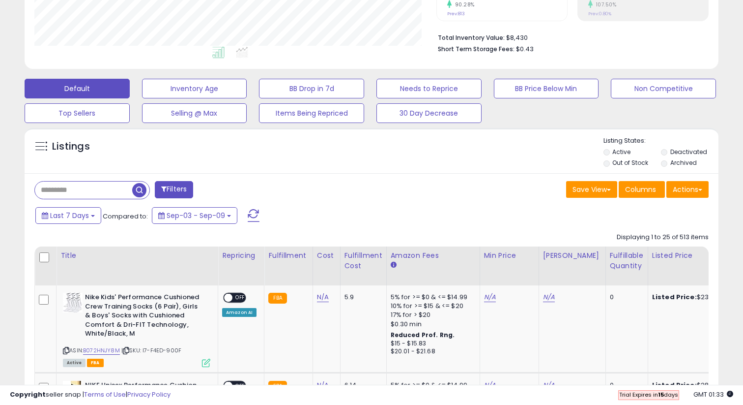
scroll to position [276, 0]
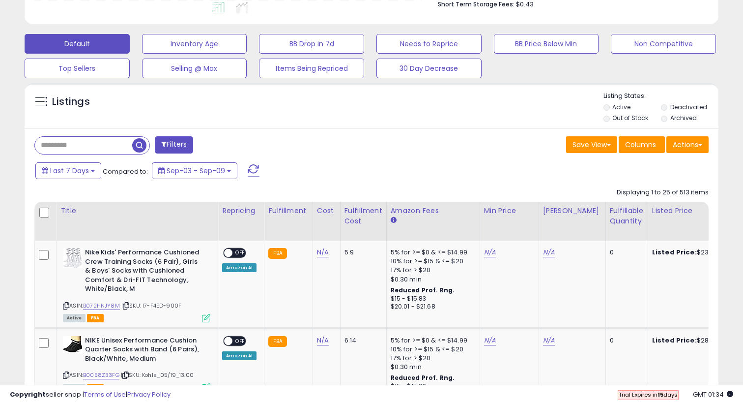
click at [162, 148] on button "Filters" at bounding box center [174, 144] width 38 height 17
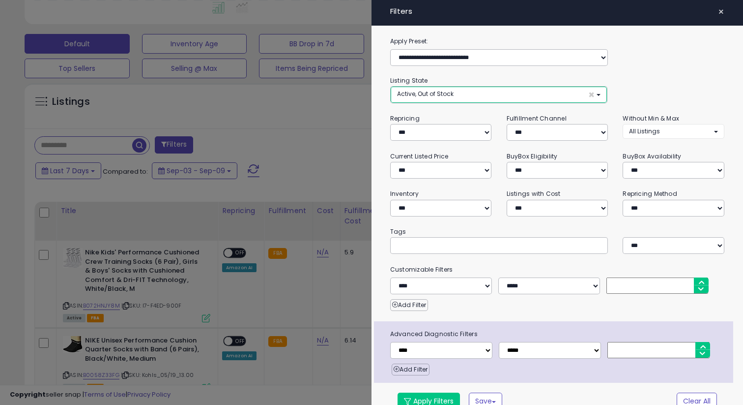
click at [434, 95] on span "Active, Out of Stock" at bounding box center [425, 93] width 57 height 8
select select "**********"
click at [432, 131] on span "Out of Stock" at bounding box center [421, 132] width 36 height 8
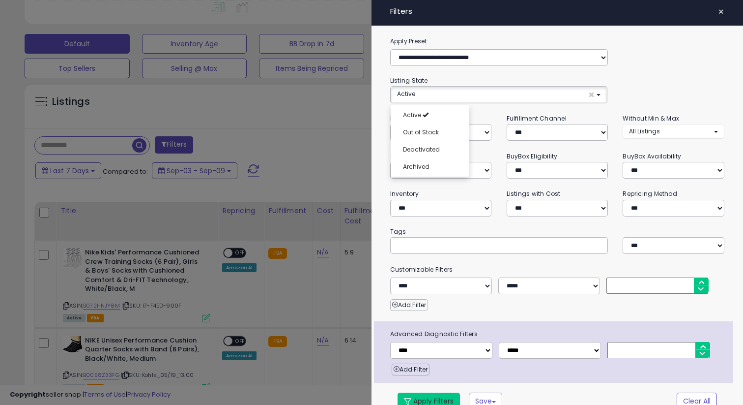
click at [427, 400] on button "Apply Filters" at bounding box center [429, 400] width 62 height 17
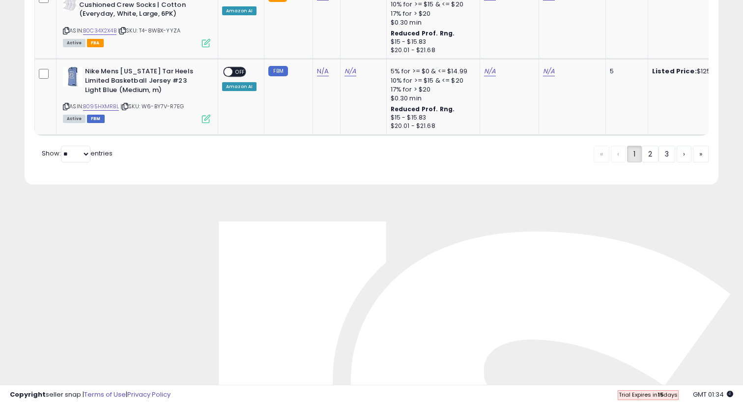
scroll to position [2203, 0]
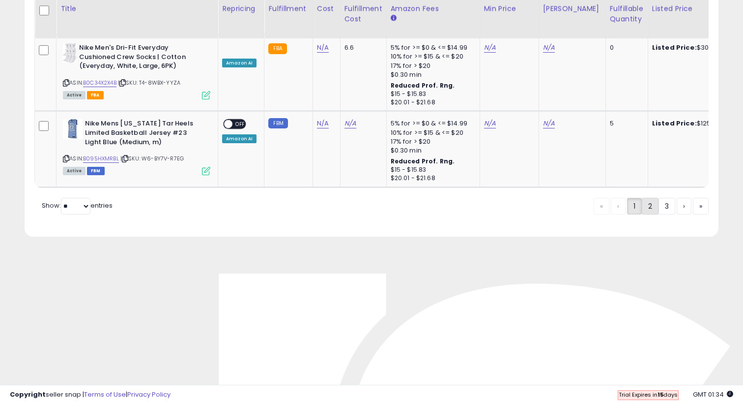
click at [649, 198] on link "2" at bounding box center [650, 206] width 17 height 17
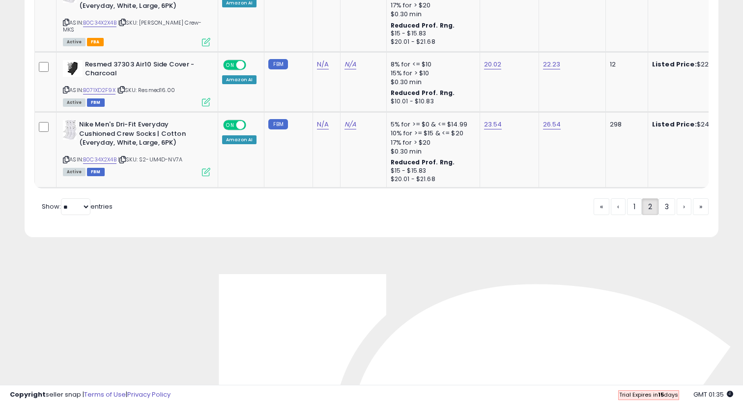
scroll to position [2183, 0]
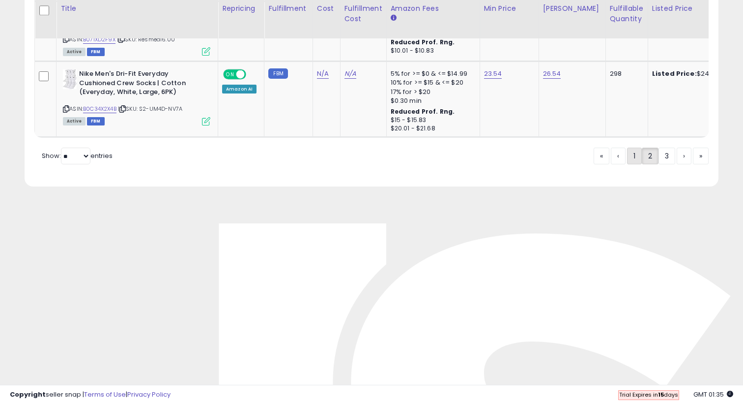
click at [630, 147] on link "1" at bounding box center [634, 155] width 15 height 17
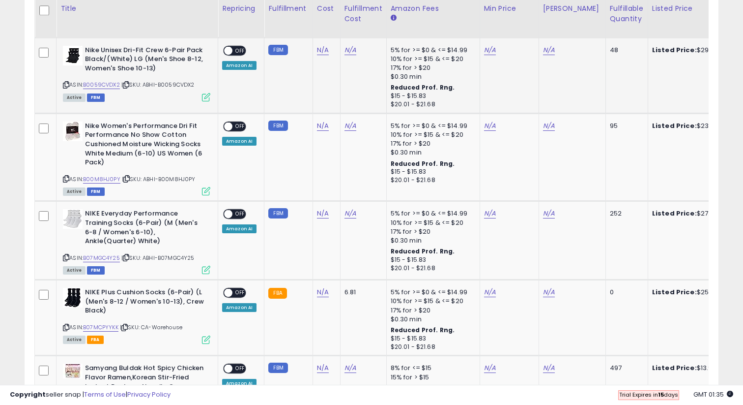
scroll to position [639, 0]
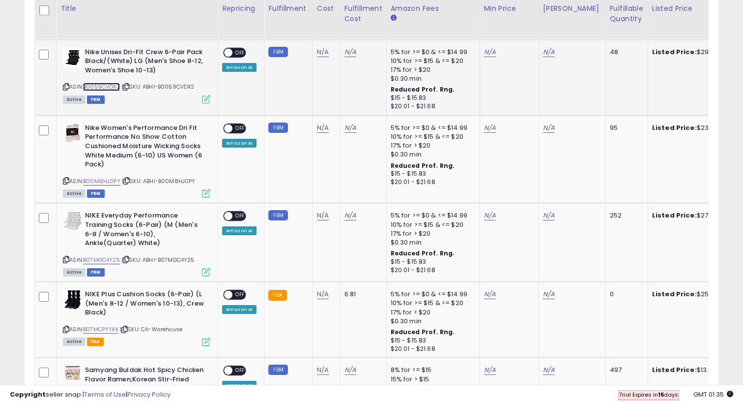
click at [97, 85] on link "B0059CVDX2" at bounding box center [101, 87] width 37 height 8
click at [488, 52] on link "N/A" at bounding box center [490, 52] width 12 height 10
type input "*****"
click at [526, 24] on button "submit" at bounding box center [517, 27] width 17 height 15
click at [543, 53] on link "N/A" at bounding box center [549, 52] width 12 height 10
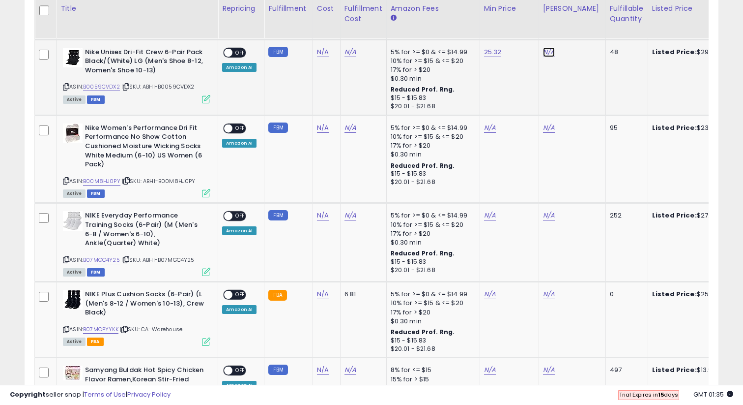
click at [543, 53] on link "N/A" at bounding box center [549, 52] width 12 height 10
type input "*****"
click at [585, 28] on button "submit" at bounding box center [576, 27] width 17 height 15
click at [238, 55] on span "OFF" at bounding box center [240, 52] width 16 height 8
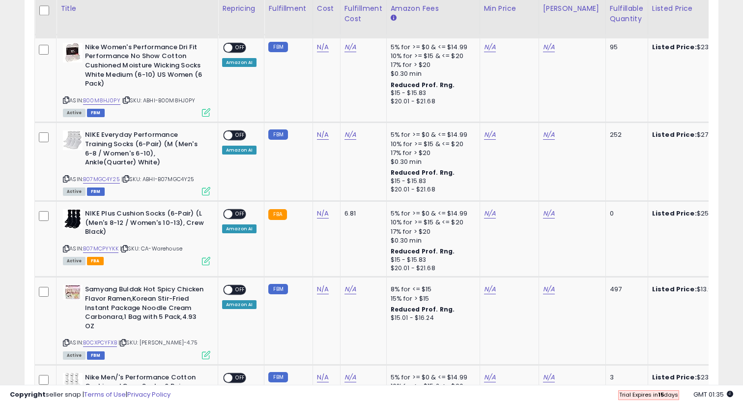
scroll to position [719, 0]
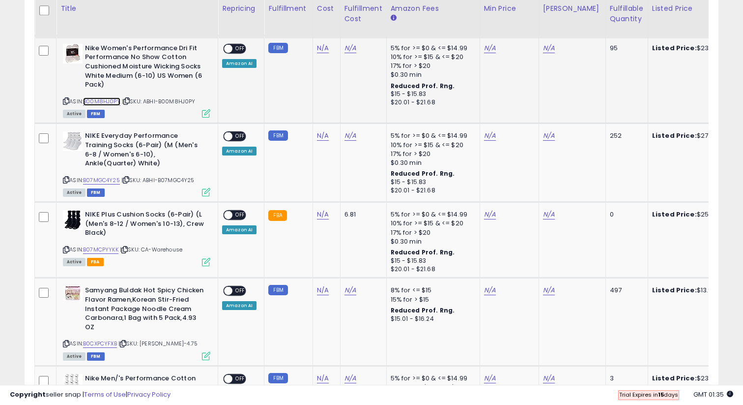
click at [104, 104] on link "B00M8HJ0PY" at bounding box center [101, 101] width 37 height 8
click at [492, 46] on div "N/A" at bounding box center [507, 48] width 47 height 9
click at [490, 47] on link "N/A" at bounding box center [490, 48] width 12 height 10
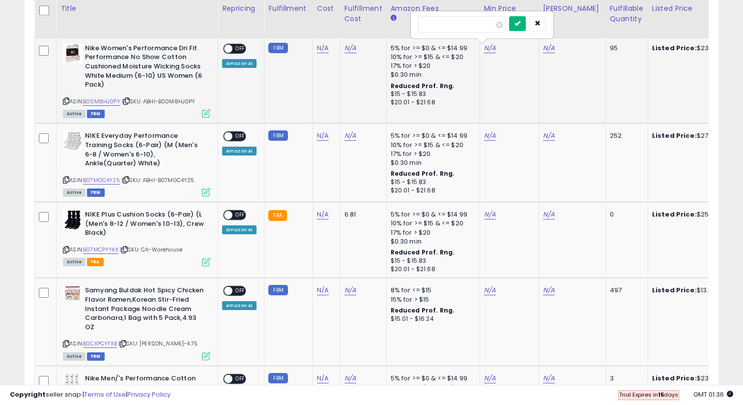
type input "*****"
click at [526, 23] on button "submit" at bounding box center [517, 23] width 17 height 15
click at [546, 48] on link "N/A" at bounding box center [549, 48] width 12 height 10
type input "*****"
click at [579, 22] on icon "submit" at bounding box center [577, 23] width 6 height 6
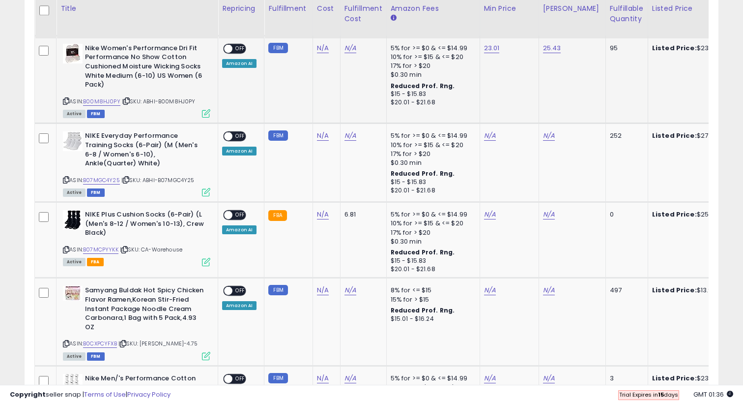
click at [234, 50] on span "OFF" at bounding box center [240, 48] width 16 height 8
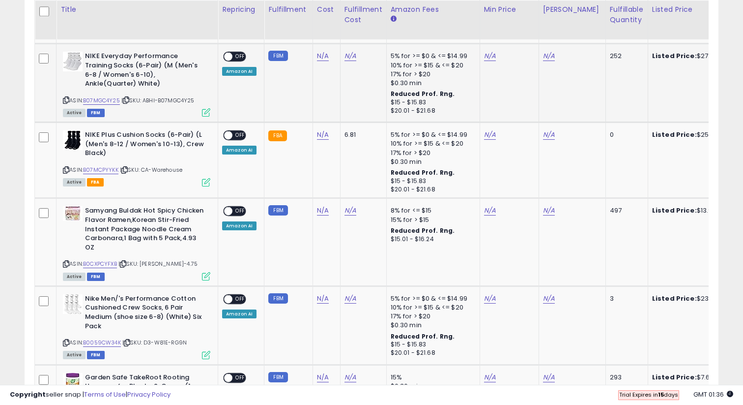
scroll to position [805, 0]
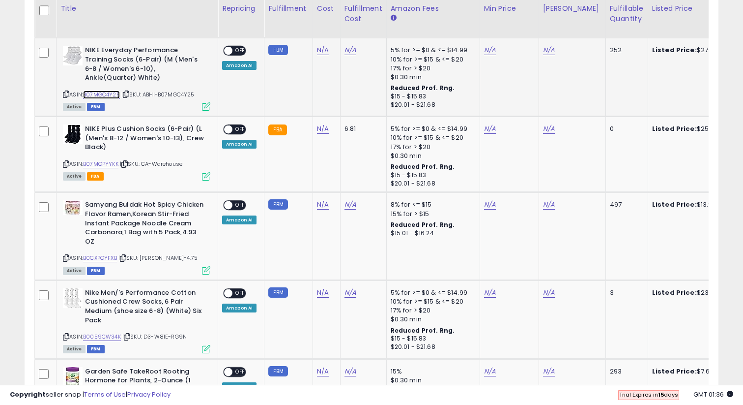
click at [113, 93] on link "B07MGC4Y25" at bounding box center [101, 94] width 37 height 8
click at [491, 49] on link "N/A" at bounding box center [490, 50] width 12 height 10
type input "*****"
click at [522, 26] on button "submit" at bounding box center [517, 25] width 17 height 15
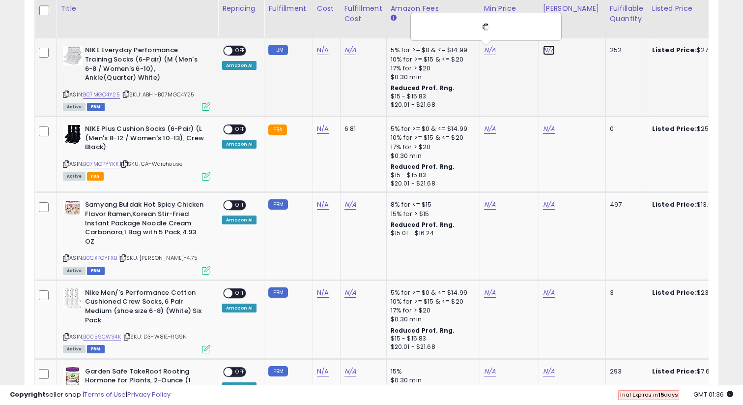
click at [547, 53] on link "N/A" at bounding box center [549, 50] width 12 height 10
type input "*****"
click at [582, 31] on button "submit" at bounding box center [576, 25] width 17 height 15
click at [234, 47] on div "ON OFF" at bounding box center [223, 51] width 23 height 8
click at [237, 50] on span "OFF" at bounding box center [240, 51] width 16 height 8
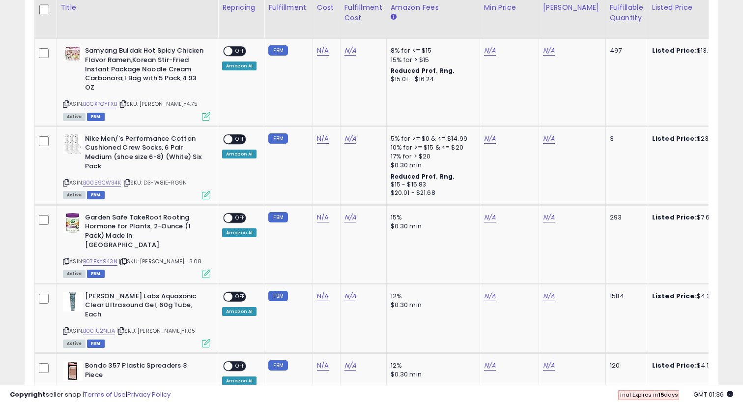
scroll to position [957, 0]
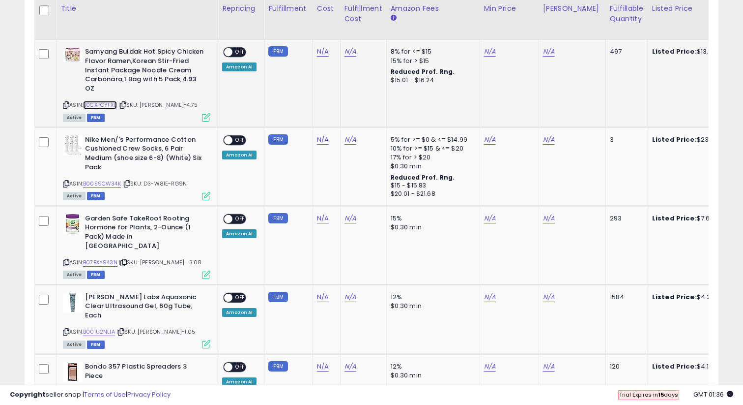
click at [113, 106] on link "B0CXPCYFXB" at bounding box center [100, 105] width 34 height 8
click at [491, 54] on link "N/A" at bounding box center [490, 52] width 12 height 10
type input "*****"
click at [523, 32] on button "submit" at bounding box center [517, 27] width 17 height 15
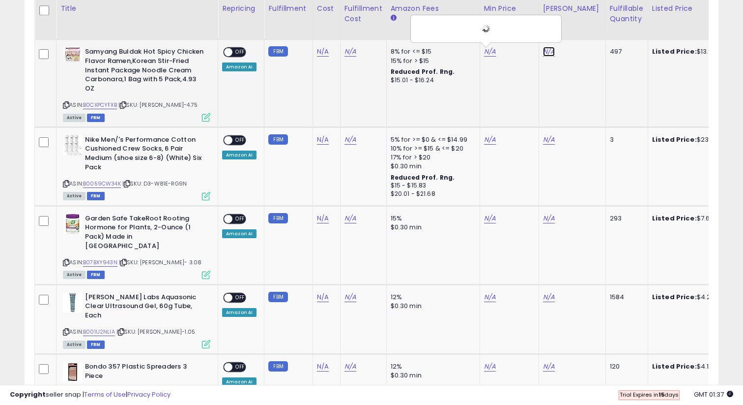
click at [548, 54] on link "N/A" at bounding box center [549, 52] width 12 height 10
click at [546, 54] on link "N/A" at bounding box center [549, 52] width 12 height 10
type input "*****"
click at [579, 18] on div "*****" at bounding box center [541, 29] width 142 height 26
click at [579, 25] on icon "submit" at bounding box center [577, 27] width 6 height 6
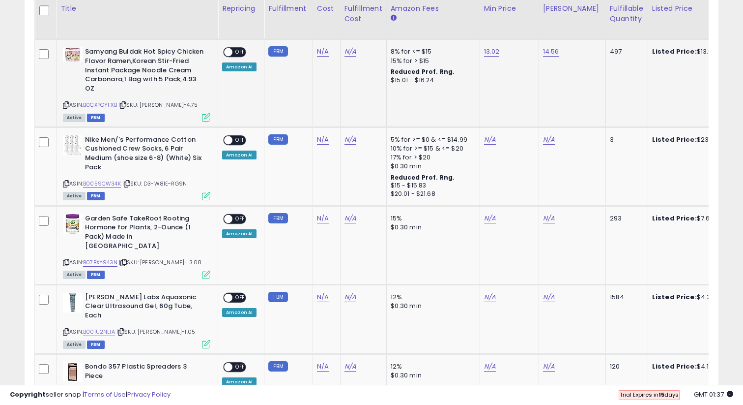
click at [235, 53] on span "OFF" at bounding box center [240, 52] width 16 height 8
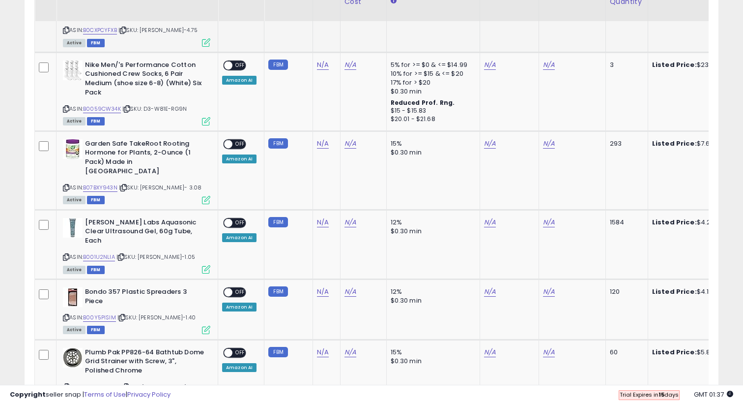
scroll to position [1037, 0]
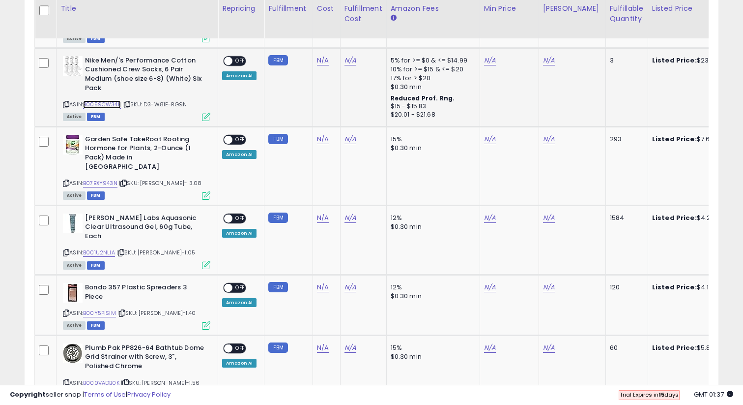
click at [111, 109] on link "B0059CW34K" at bounding box center [102, 104] width 38 height 8
click at [490, 60] on link "N/A" at bounding box center [490, 61] width 12 height 10
type input "*****"
click at [518, 37] on button "submit" at bounding box center [517, 36] width 17 height 15
click at [547, 65] on td "N/A" at bounding box center [572, 87] width 67 height 79
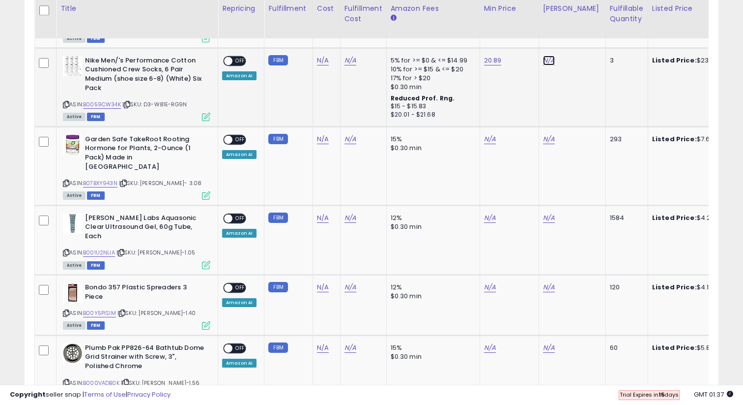
click at [547, 65] on link "N/A" at bounding box center [549, 61] width 12 height 10
type input "*****"
click at [585, 40] on button "submit" at bounding box center [576, 36] width 17 height 15
click at [242, 61] on span "OFF" at bounding box center [240, 61] width 16 height 8
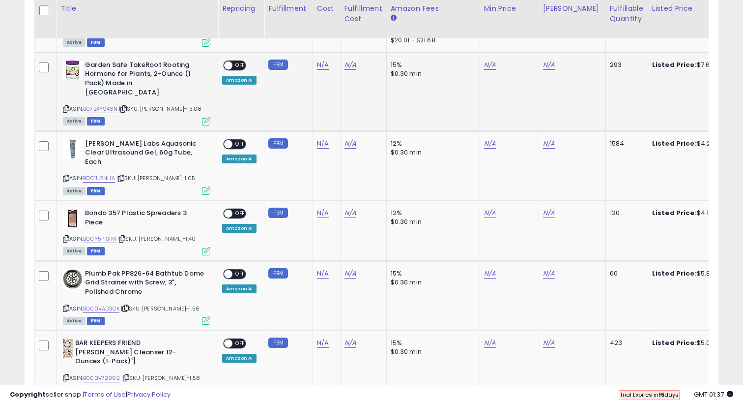
scroll to position [1118, 0]
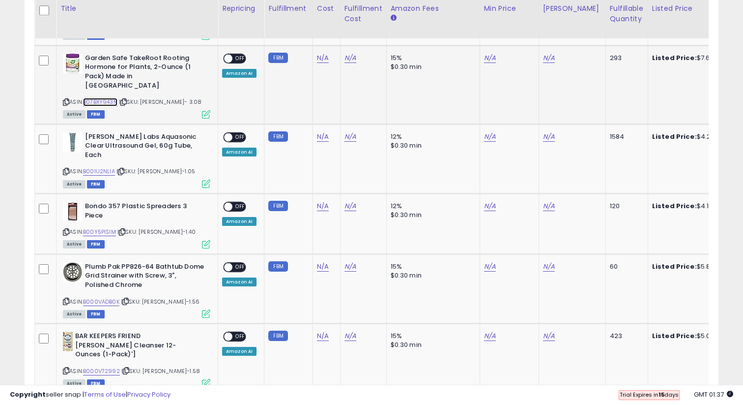
click at [102, 98] on link "B07BXY943N" at bounding box center [100, 102] width 34 height 8
click at [492, 59] on div "N/A" at bounding box center [507, 58] width 47 height 9
click at [486, 59] on link "N/A" at bounding box center [490, 58] width 12 height 10
type input "****"
click at [521, 30] on icon "submit" at bounding box center [518, 33] width 6 height 6
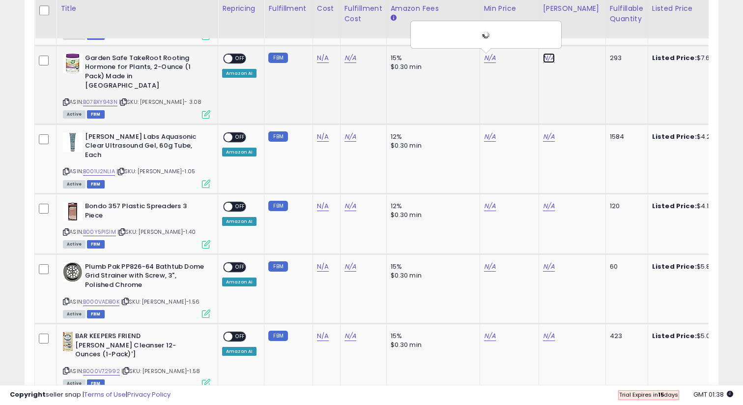
click at [543, 54] on link "N/A" at bounding box center [549, 58] width 12 height 10
click at [546, 58] on link "N/A" at bounding box center [549, 58] width 12 height 10
type input "****"
click at [578, 36] on button "submit" at bounding box center [576, 33] width 17 height 15
click at [238, 53] on div "ON OFF" at bounding box center [234, 58] width 23 height 10
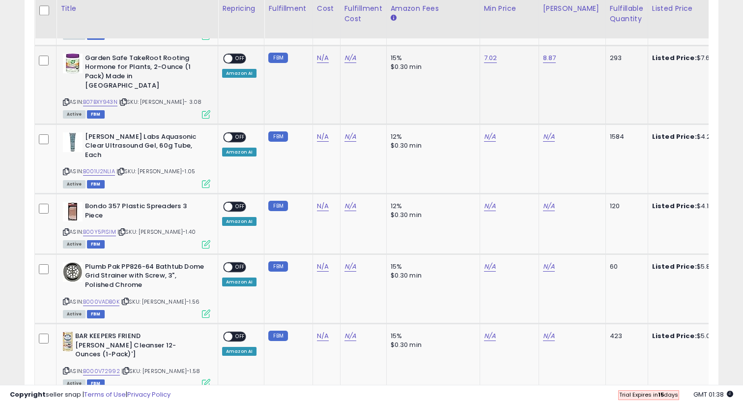
click at [238, 55] on span "OFF" at bounding box center [240, 58] width 16 height 8
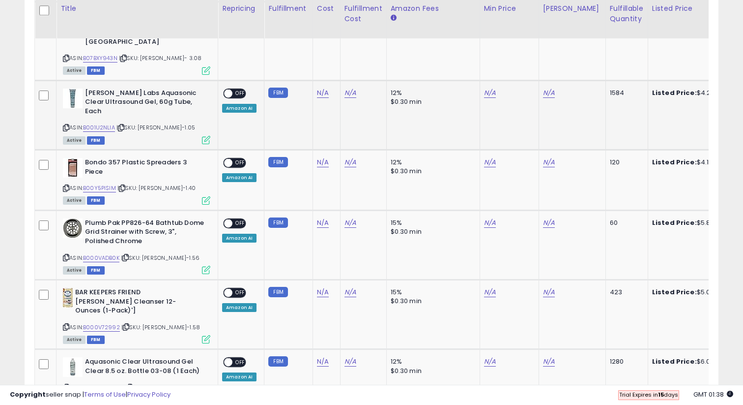
scroll to position [1183, 0]
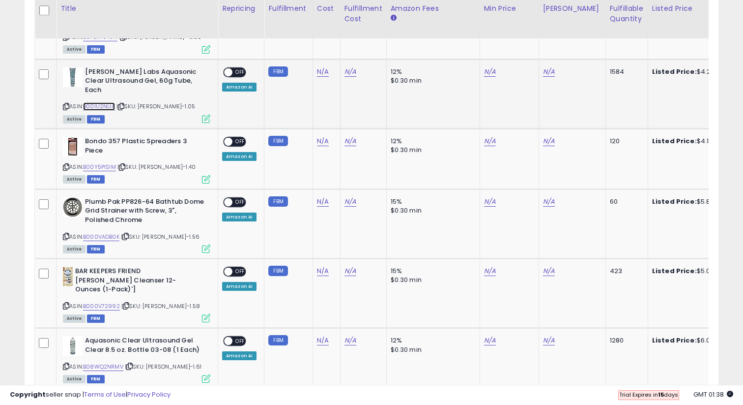
click at [105, 102] on link "B001U2NLIA" at bounding box center [99, 106] width 32 height 8
click at [492, 67] on link "N/A" at bounding box center [490, 72] width 12 height 10
type input "*"
type input "****"
click at [526, 40] on button "submit" at bounding box center [517, 37] width 17 height 15
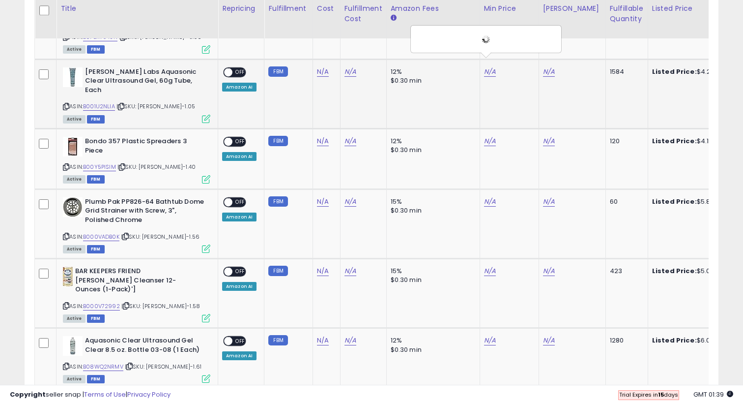
click at [543, 59] on td "N/A" at bounding box center [572, 93] width 67 height 69
click at [543, 67] on link "N/A" at bounding box center [549, 72] width 12 height 10
type input "****"
click at [580, 36] on button "submit" at bounding box center [576, 37] width 17 height 15
click at [240, 68] on span "OFF" at bounding box center [240, 72] width 16 height 8
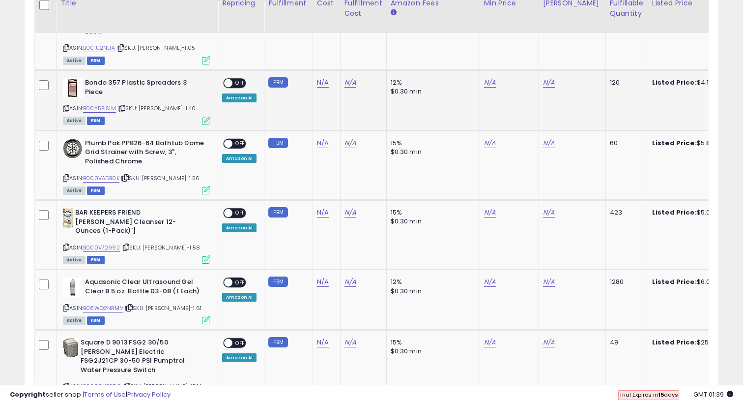
scroll to position [1251, 0]
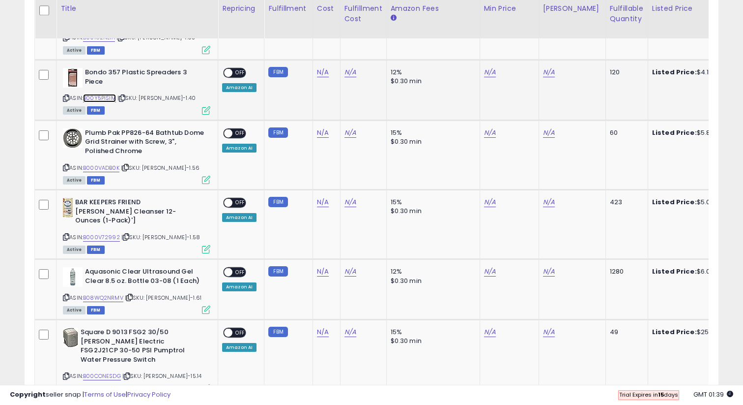
click at [107, 94] on link "B00Y5PISIM" at bounding box center [99, 98] width 33 height 8
click at [490, 67] on link "N/A" at bounding box center [490, 72] width 12 height 10
type input "****"
click at [520, 32] on button "submit" at bounding box center [517, 29] width 17 height 15
click at [546, 67] on link "N/A" at bounding box center [549, 72] width 12 height 10
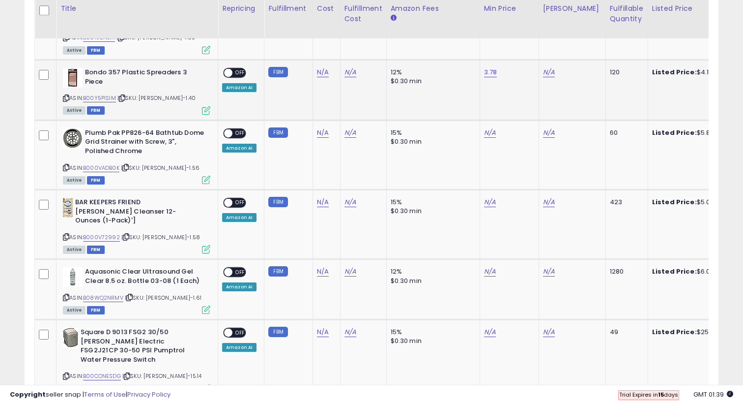
click at [539, 60] on td "N/A" at bounding box center [572, 90] width 67 height 60
click at [543, 67] on link "N/A" at bounding box center [549, 72] width 12 height 10
type input "****"
click at [585, 29] on button "submit" at bounding box center [576, 29] width 17 height 15
click at [234, 69] on span "OFF" at bounding box center [240, 73] width 16 height 8
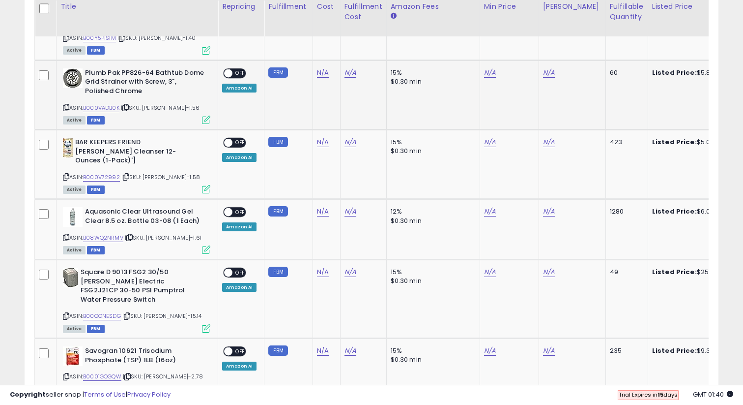
scroll to position [1313, 0]
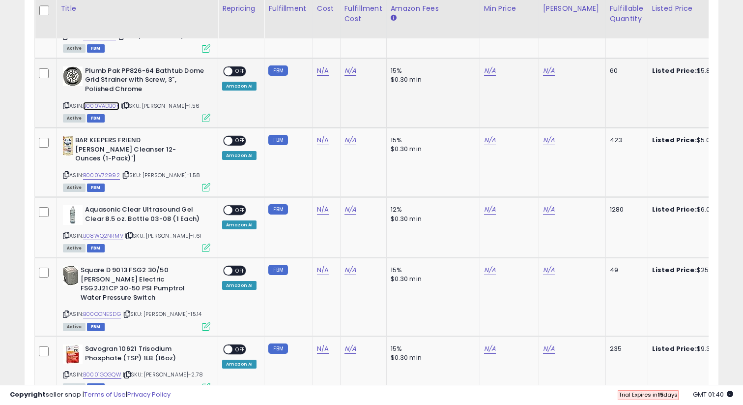
click at [104, 102] on link "B000VADB0K" at bounding box center [101, 106] width 36 height 8
click at [495, 58] on td "N/A" at bounding box center [509, 92] width 59 height 69
click at [489, 66] on link "N/A" at bounding box center [490, 71] width 12 height 10
type input "****"
click at [526, 22] on button "submit" at bounding box center [517, 28] width 17 height 15
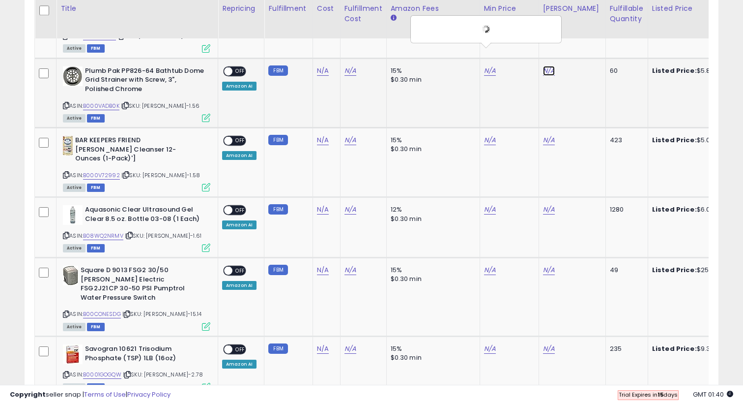
click at [546, 66] on link "N/A" at bounding box center [549, 71] width 12 height 10
click at [545, 66] on link "N/A" at bounding box center [549, 71] width 12 height 10
type input "****"
click at [579, 30] on icon "submit" at bounding box center [577, 28] width 6 height 6
click at [233, 67] on span "OFF" at bounding box center [240, 71] width 16 height 8
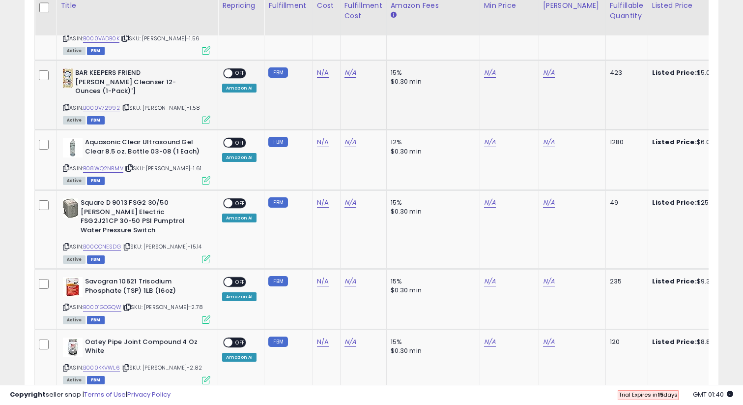
scroll to position [1384, 0]
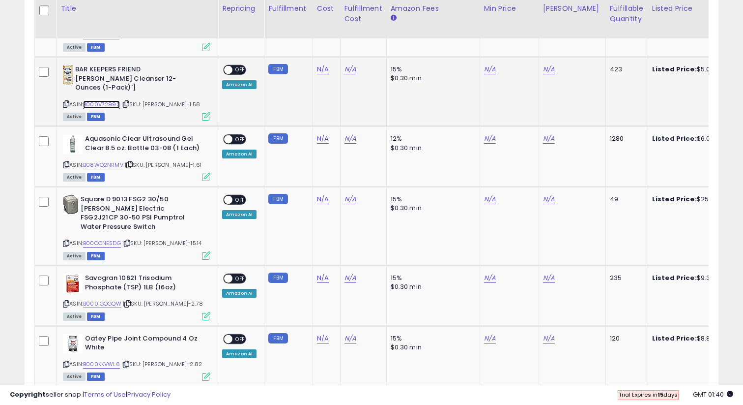
click at [106, 100] on link "B000V72992" at bounding box center [101, 104] width 37 height 8
click at [489, 64] on link "N/A" at bounding box center [490, 69] width 12 height 10
type input "*"
click at [521, 28] on icon "submit" at bounding box center [518, 26] width 6 height 6
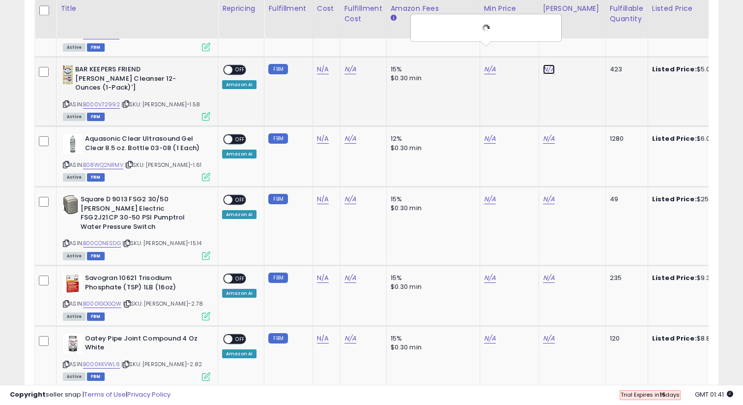
click at [550, 64] on link "N/A" at bounding box center [549, 69] width 12 height 10
type input "****"
click at [579, 29] on icon "submit" at bounding box center [577, 26] width 6 height 6
click at [228, 66] on span at bounding box center [228, 70] width 8 height 8
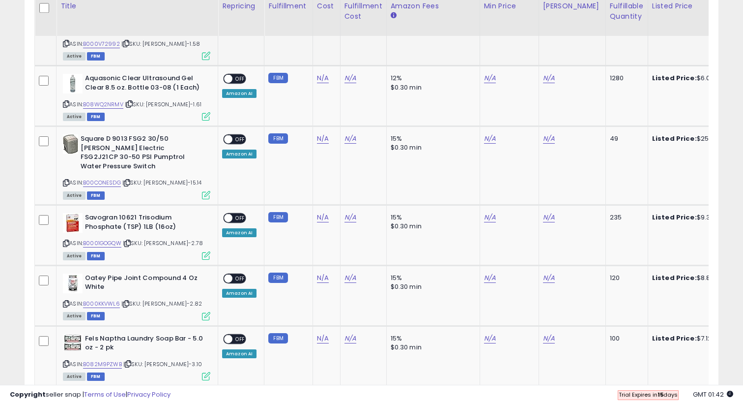
scroll to position [1446, 0]
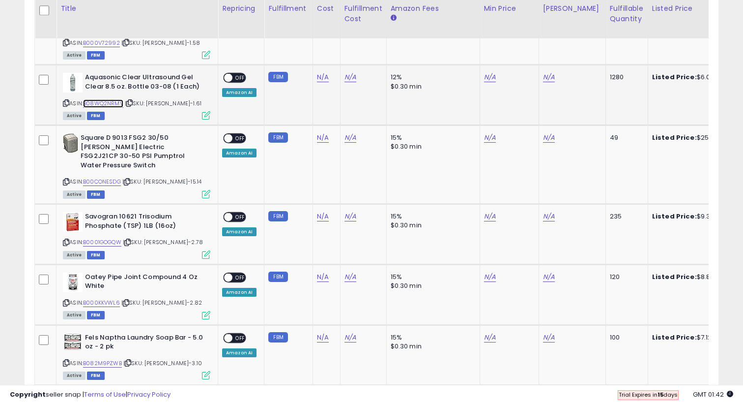
click at [107, 99] on link "B08WQ2NRMV" at bounding box center [103, 103] width 40 height 8
click at [491, 72] on link "N/A" at bounding box center [490, 77] width 12 height 10
type input "****"
click at [521, 25] on icon "submit" at bounding box center [518, 25] width 6 height 6
click at [544, 72] on link "N/A" at bounding box center [549, 77] width 12 height 10
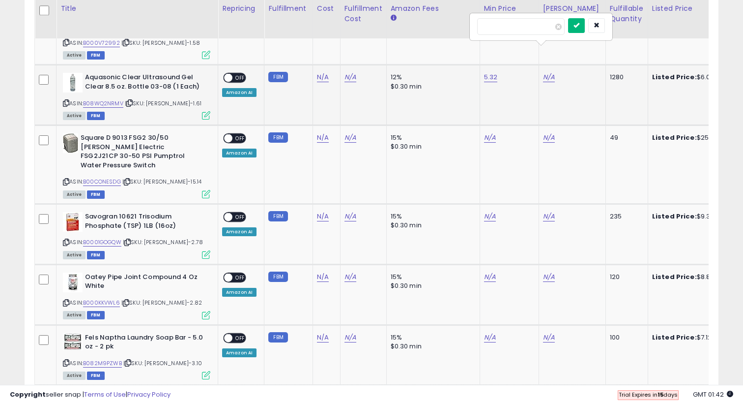
type input "****"
click at [579, 26] on icon "submit" at bounding box center [577, 25] width 6 height 6
click at [233, 74] on div "ON OFF" at bounding box center [223, 78] width 23 height 8
click at [239, 74] on span "OFF" at bounding box center [240, 78] width 16 height 8
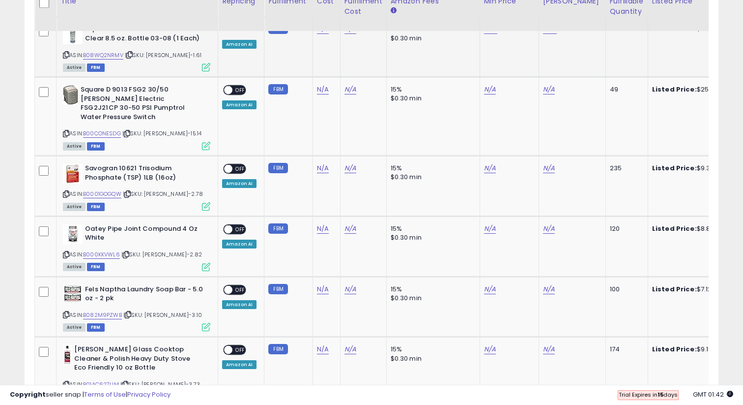
scroll to position [1509, 0]
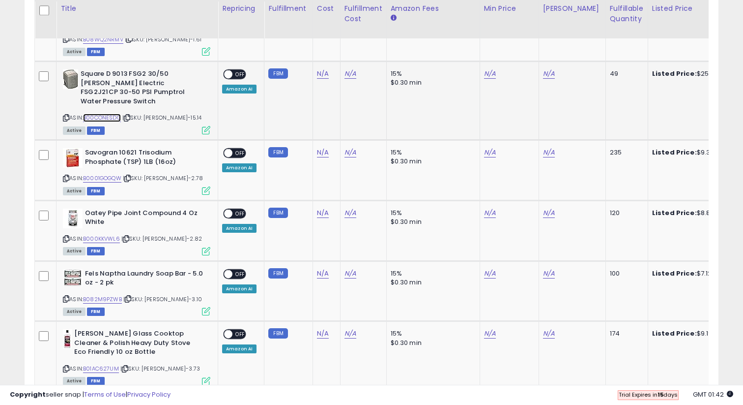
click at [115, 114] on link "B00CONESDG" at bounding box center [102, 118] width 38 height 8
click at [486, 69] on link "N/A" at bounding box center [490, 74] width 12 height 10
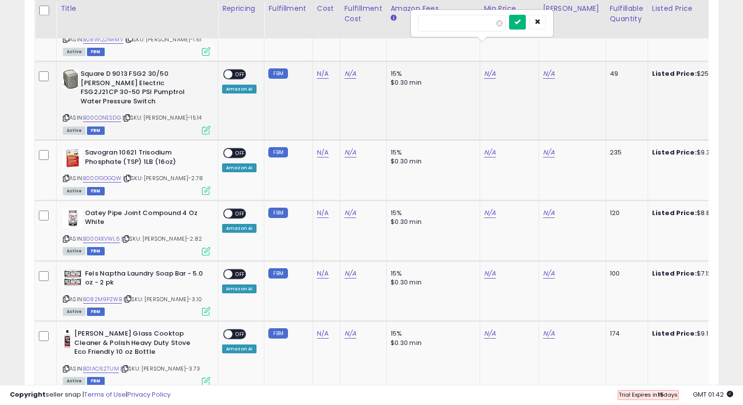
type input "*****"
click at [526, 24] on button "submit" at bounding box center [517, 22] width 17 height 15
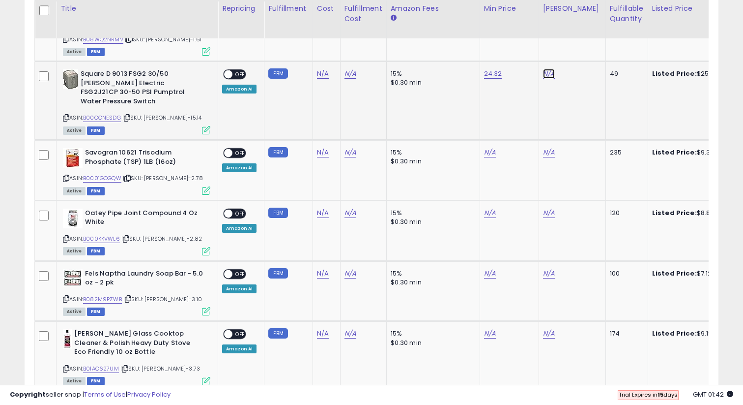
click at [545, 69] on link "N/A" at bounding box center [549, 74] width 12 height 10
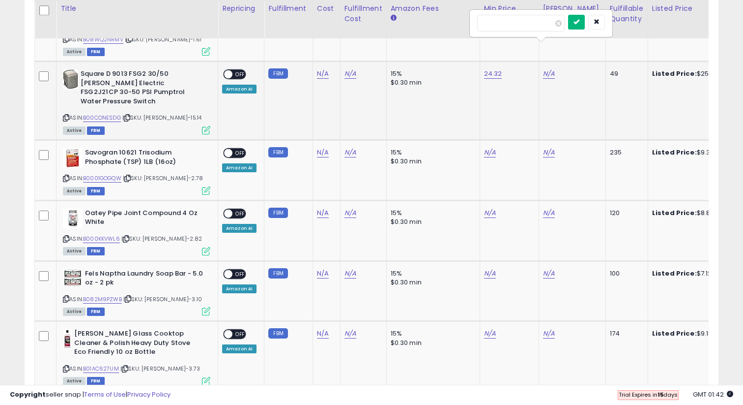
type input "*****"
click at [579, 26] on button "submit" at bounding box center [576, 22] width 17 height 15
click at [233, 70] on span "OFF" at bounding box center [240, 74] width 16 height 8
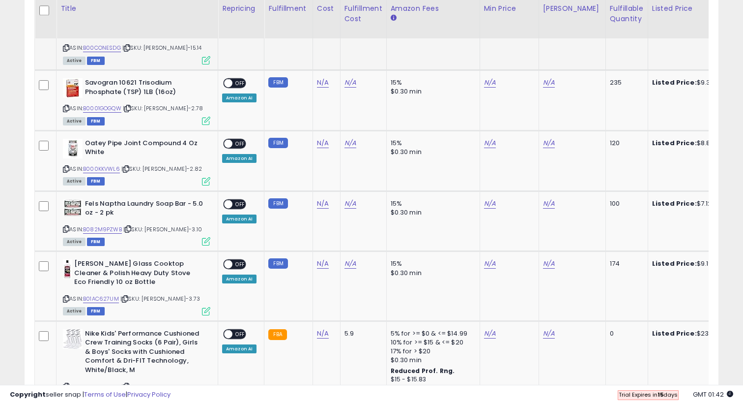
scroll to position [1578, 0]
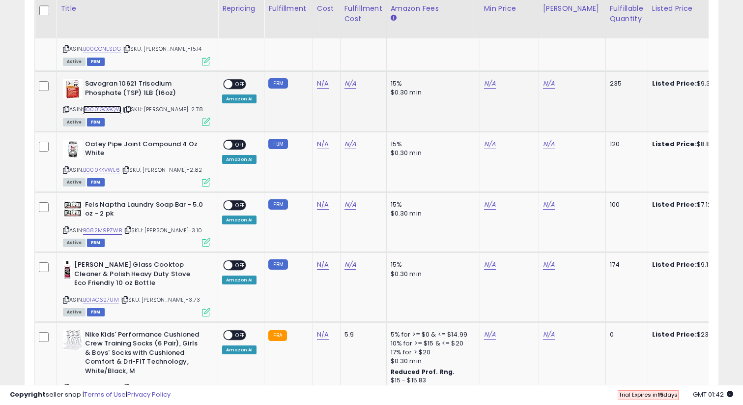
click at [111, 105] on link "B0001GOGQW" at bounding box center [102, 109] width 38 height 8
click at [486, 79] on link "N/A" at bounding box center [490, 84] width 12 height 10
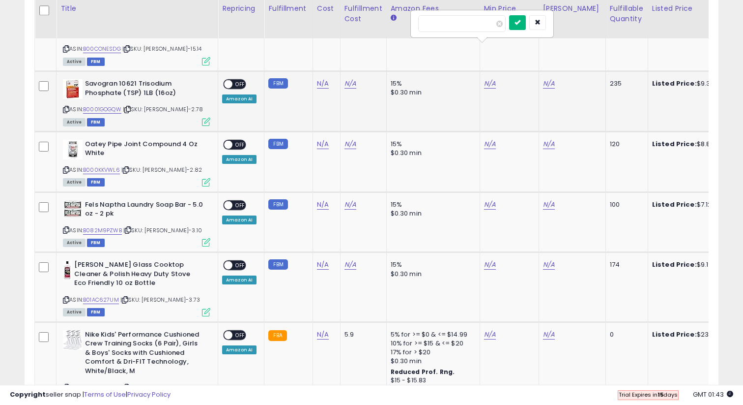
type input "***"
click at [521, 25] on icon "submit" at bounding box center [518, 22] width 6 height 6
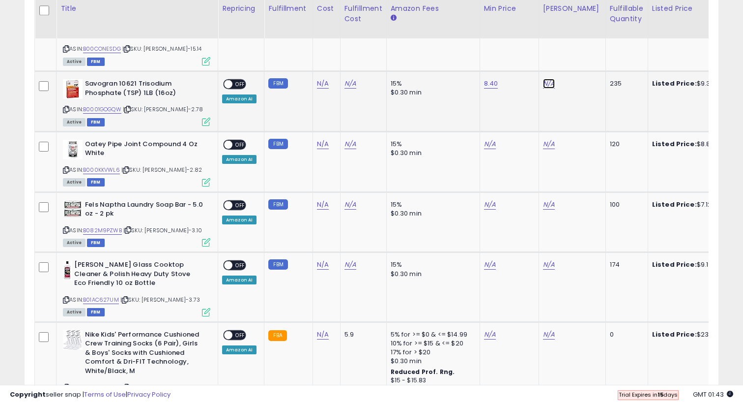
click at [550, 79] on link "N/A" at bounding box center [549, 84] width 12 height 10
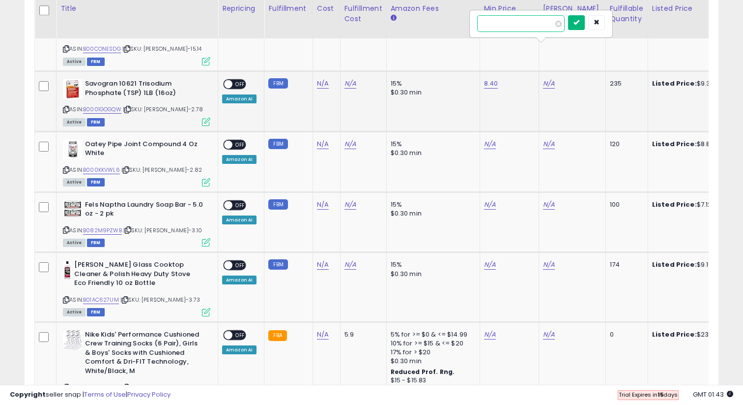
type input "***"
click at [580, 22] on button "submit" at bounding box center [576, 22] width 17 height 15
click at [239, 79] on div "ON OFF" at bounding box center [234, 84] width 23 height 10
click at [237, 80] on span "OFF" at bounding box center [240, 84] width 16 height 8
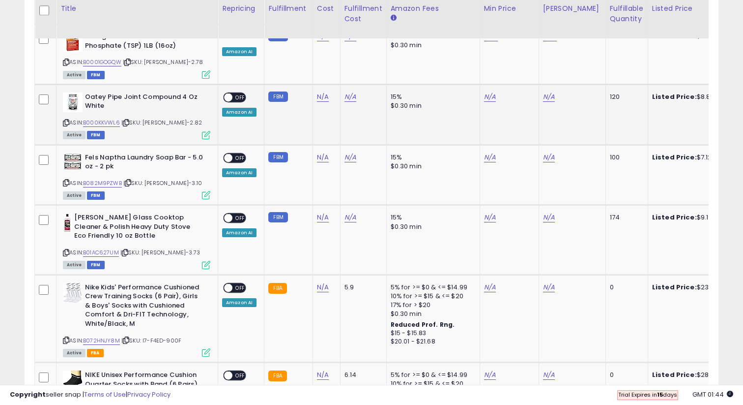
scroll to position [1629, 0]
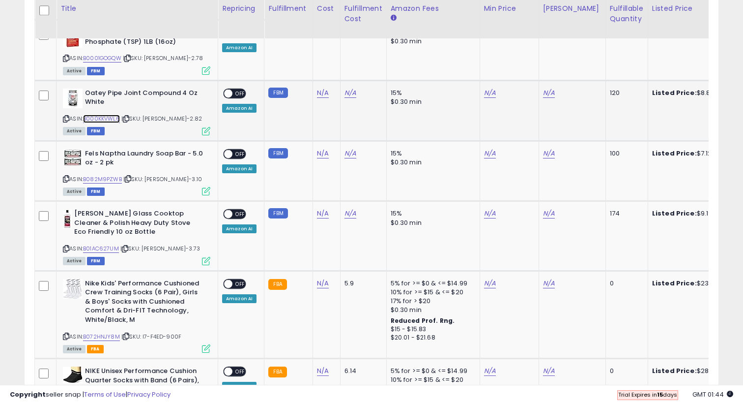
click at [112, 115] on link "B000KKVWL6" at bounding box center [101, 119] width 37 height 8
click at [487, 88] on link "N/A" at bounding box center [490, 93] width 12 height 10
type input "****"
click at [525, 37] on button "submit" at bounding box center [517, 32] width 17 height 15
click at [544, 88] on link "N/A" at bounding box center [549, 93] width 12 height 10
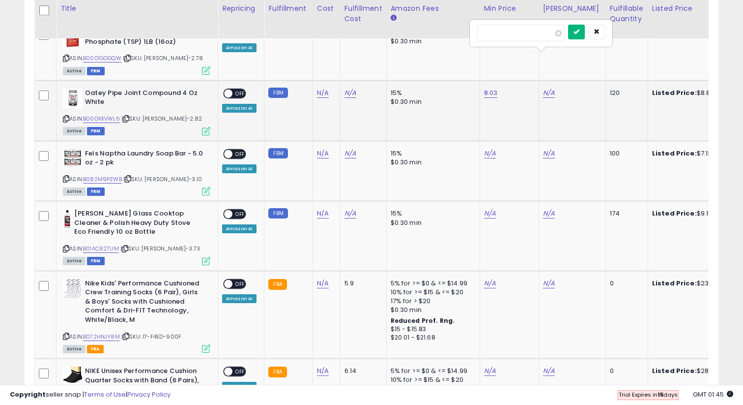
type input "****"
click at [579, 34] on icon "submit" at bounding box center [577, 32] width 6 height 6
click at [231, 89] on div "ON OFF" at bounding box center [223, 93] width 23 height 8
click at [228, 89] on span at bounding box center [228, 93] width 8 height 8
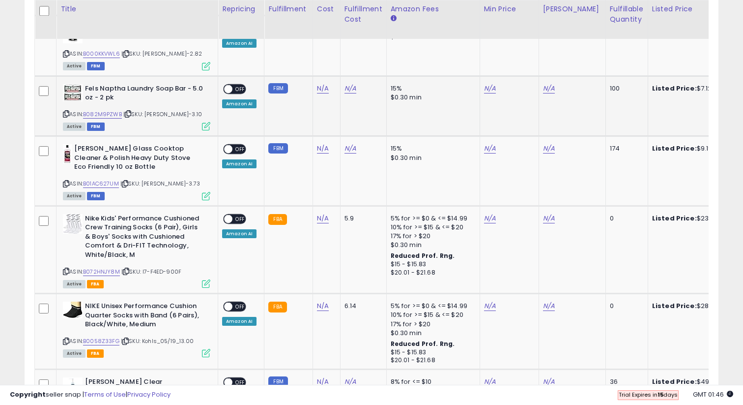
scroll to position [1695, 0]
click at [110, 110] on link "B082M9PZWB" at bounding box center [102, 114] width 39 height 8
click at [490, 83] on link "N/A" at bounding box center [490, 88] width 12 height 10
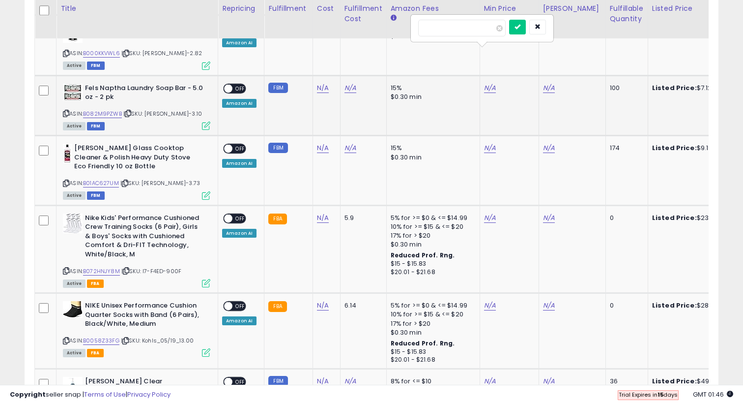
type input "***"
click at [535, 30] on div at bounding box center [527, 28] width 37 height 17
click at [526, 29] on button "submit" at bounding box center [517, 27] width 17 height 15
click at [550, 83] on link "N/A" at bounding box center [549, 88] width 12 height 10
type input "****"
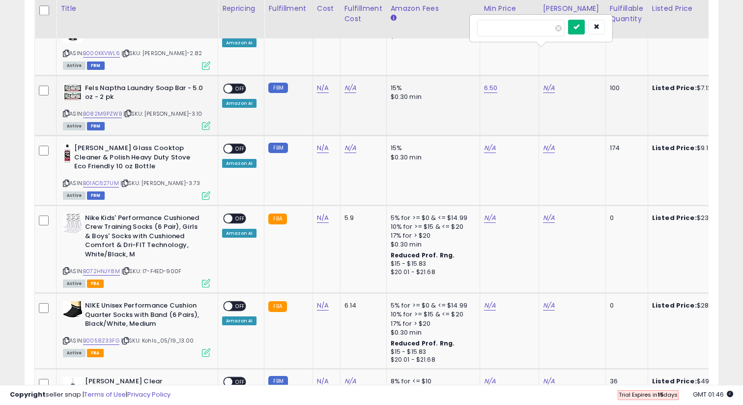
click at [585, 33] on button "submit" at bounding box center [576, 27] width 17 height 15
click at [236, 84] on span "OFF" at bounding box center [240, 88] width 16 height 8
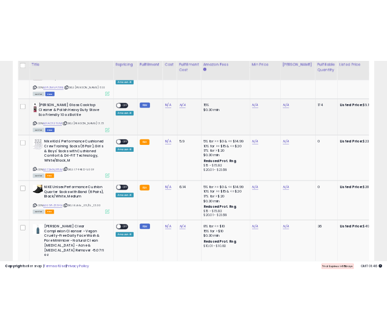
scroll to position [1760, 0]
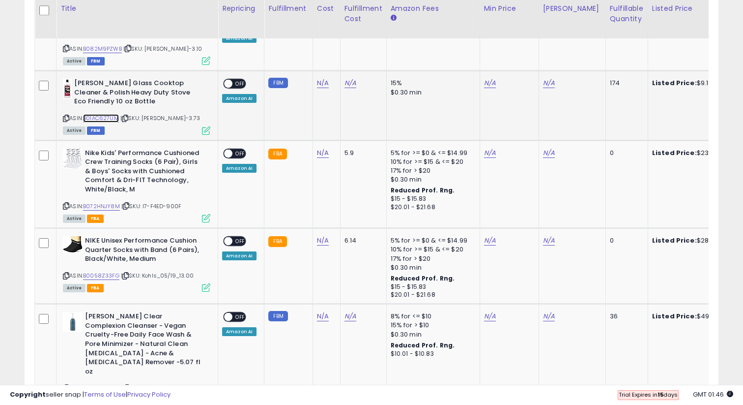
click at [109, 114] on link "B01AC627UM" at bounding box center [101, 118] width 36 height 8
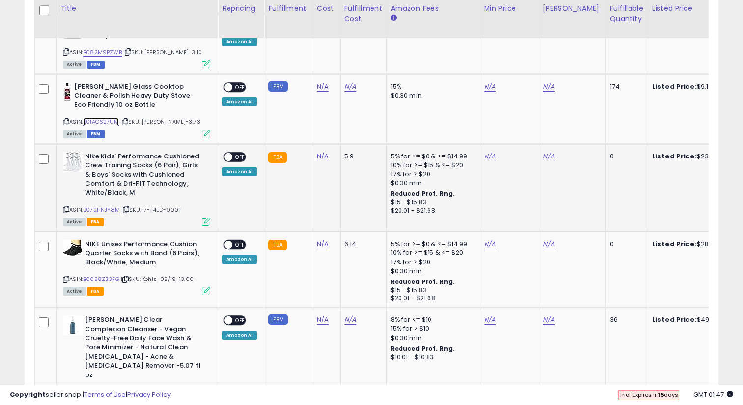
scroll to position [1759, 0]
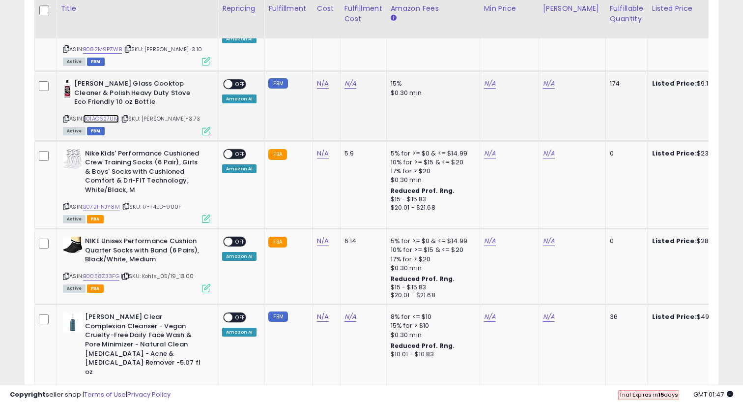
click at [111, 115] on link "B01AC627UM" at bounding box center [101, 119] width 36 height 8
click at [485, 79] on link "N/A" at bounding box center [490, 84] width 12 height 10
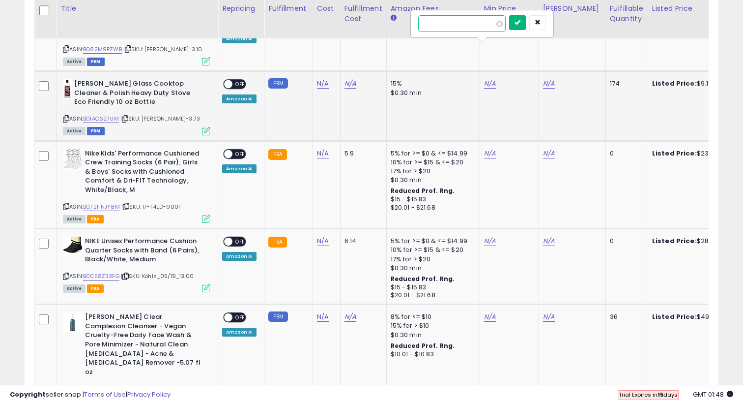
type input "****"
click at [520, 28] on button "submit" at bounding box center [517, 22] width 17 height 15
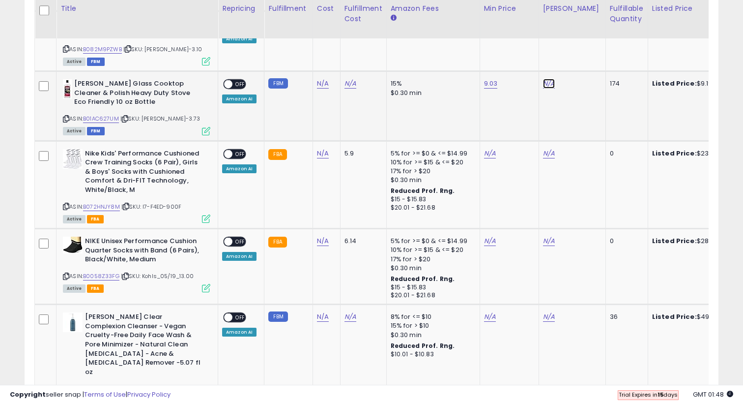
click at [544, 79] on link "N/A" at bounding box center [549, 84] width 12 height 10
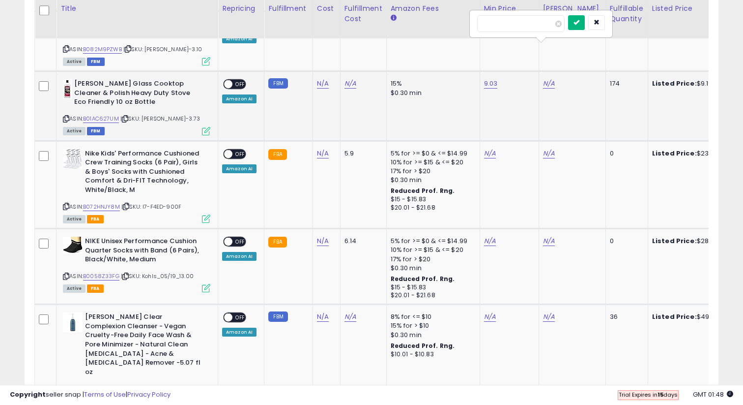
type input "*****"
click at [581, 26] on button "submit" at bounding box center [576, 22] width 17 height 15
click at [233, 80] on span "OFF" at bounding box center [240, 84] width 16 height 8
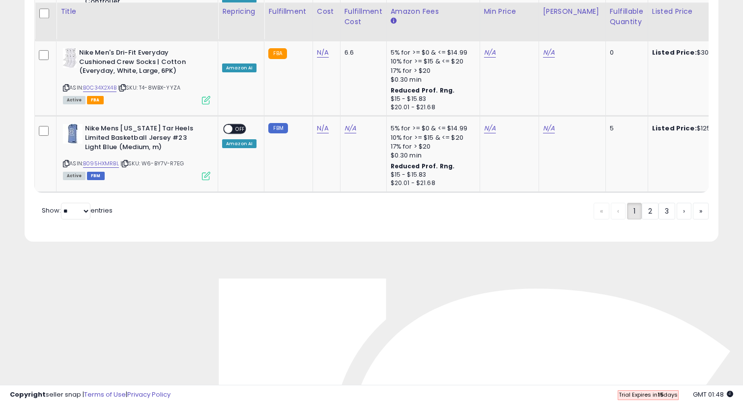
scroll to position [2212, 0]
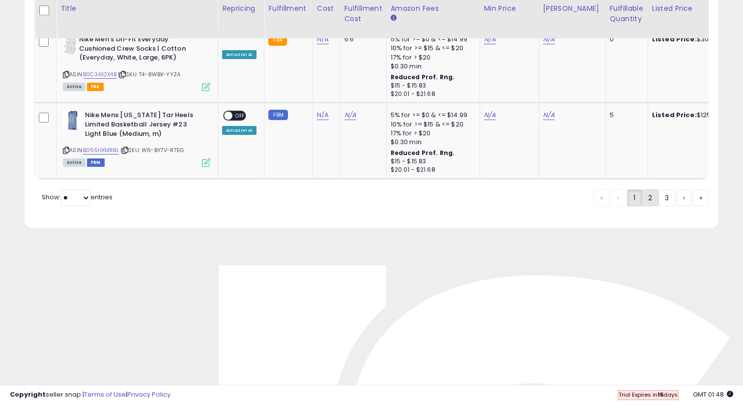
click at [651, 189] on link "2" at bounding box center [650, 197] width 17 height 17
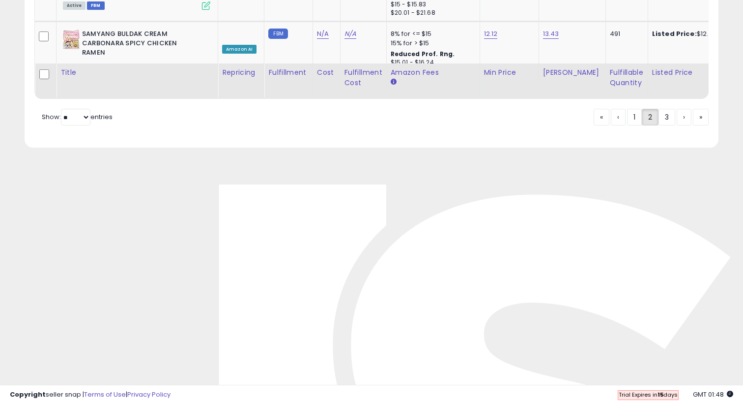
scroll to position [2086, 0]
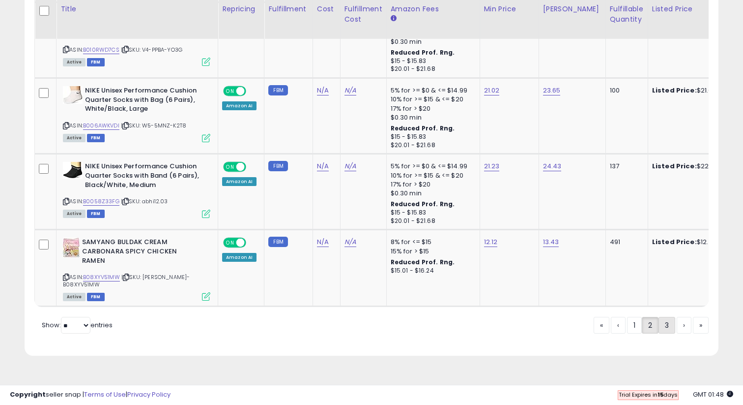
click at [669, 317] on link "3" at bounding box center [667, 325] width 17 height 17
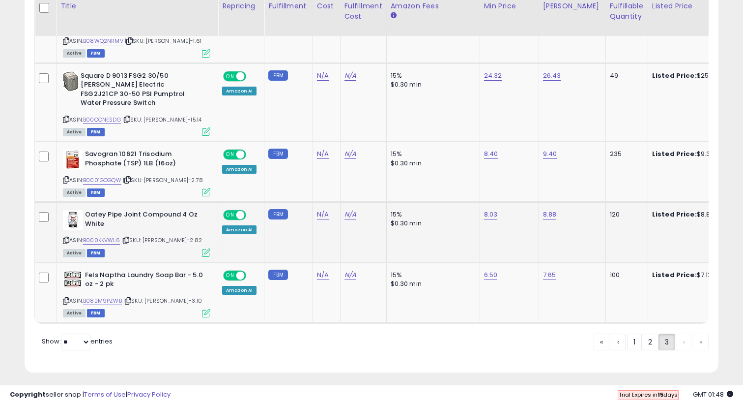
scroll to position [653, 0]
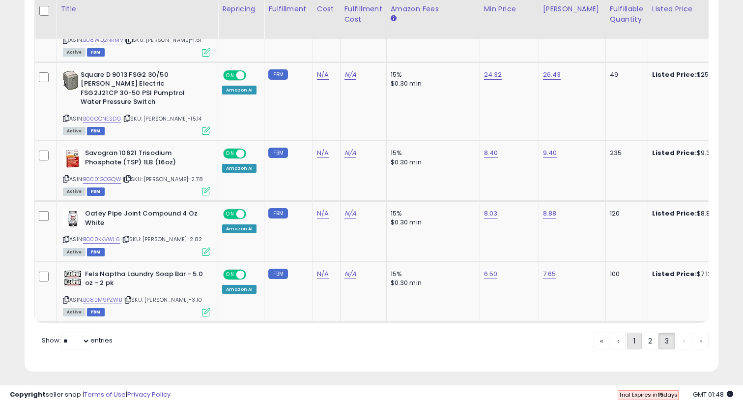
click at [634, 332] on link "1" at bounding box center [634, 340] width 15 height 17
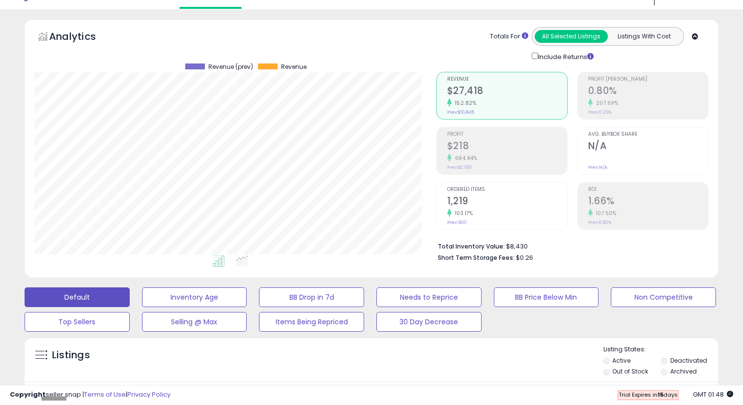
scroll to position [23, 0]
